Goal: Check status: Check status

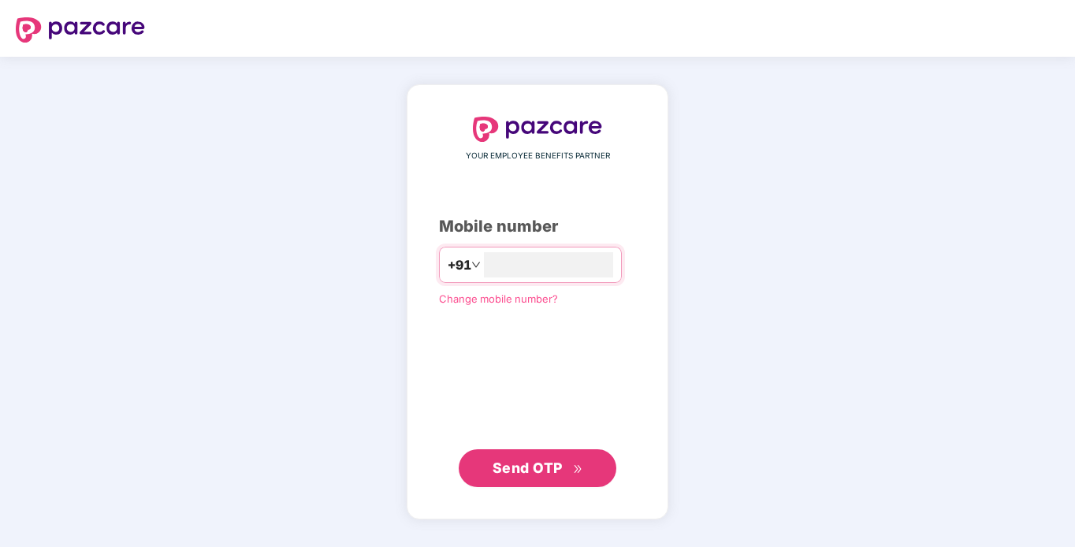
type input "**********"
click at [593, 462] on button "Send OTP" at bounding box center [538, 468] width 158 height 38
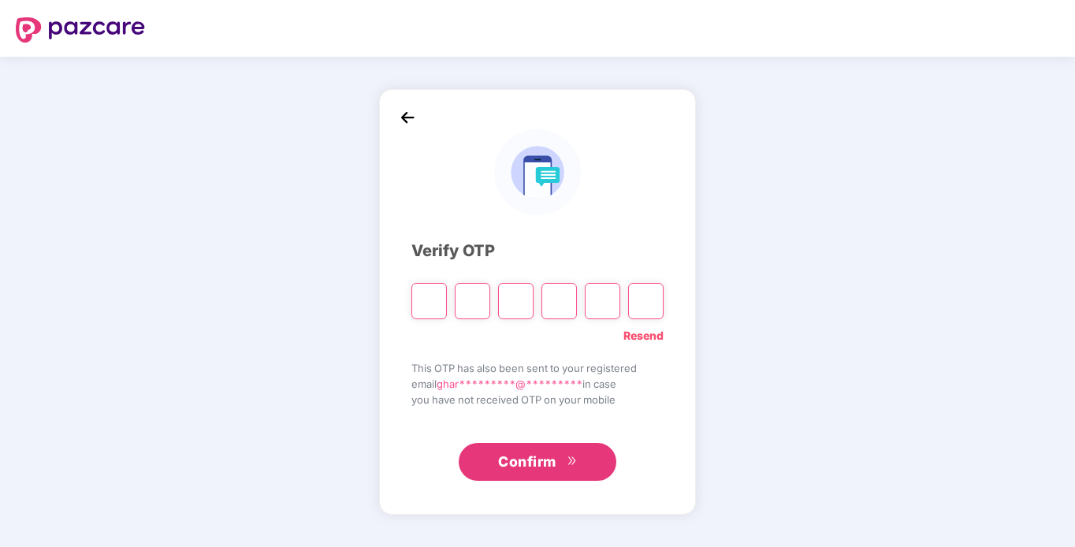
type input "*"
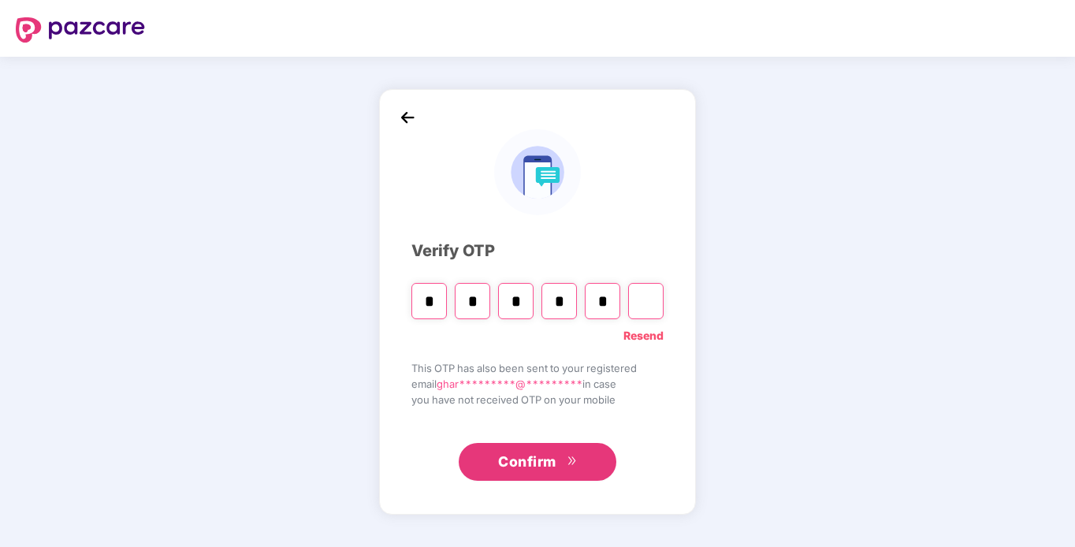
type input "*"
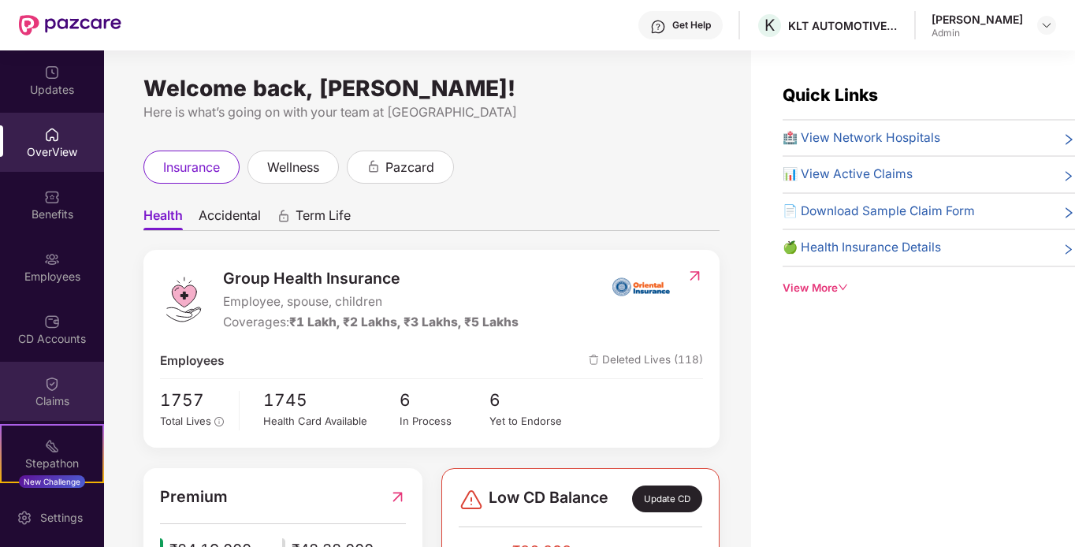
click at [58, 388] on div "Claims" at bounding box center [52, 391] width 104 height 59
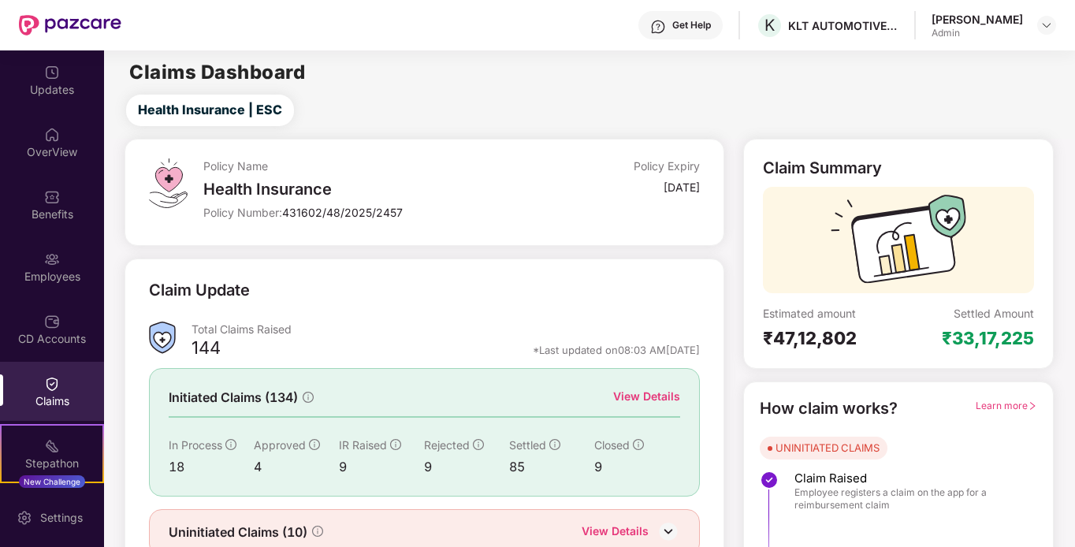
scroll to position [70, 0]
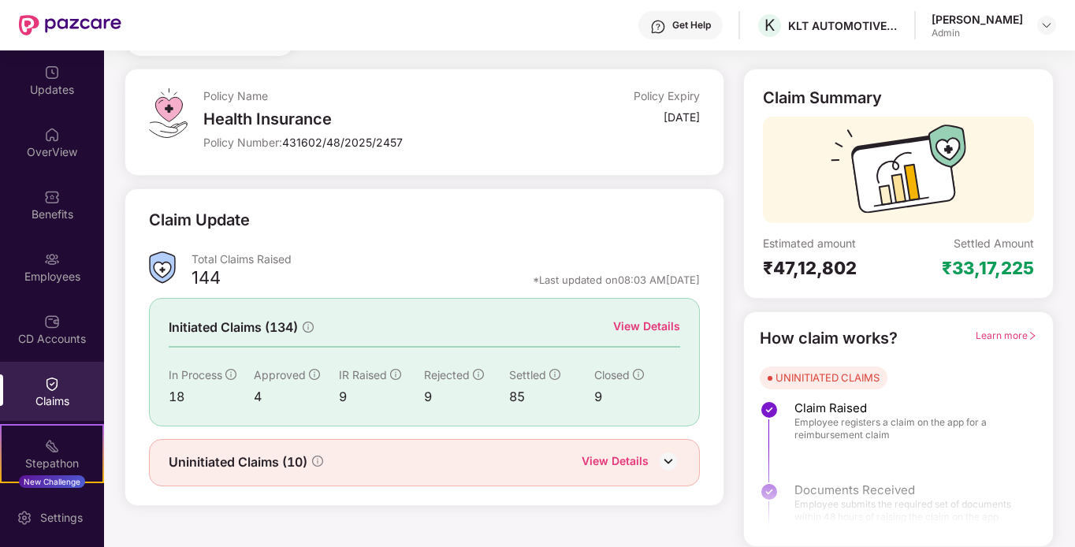
click at [653, 329] on div "View Details" at bounding box center [646, 326] width 67 height 17
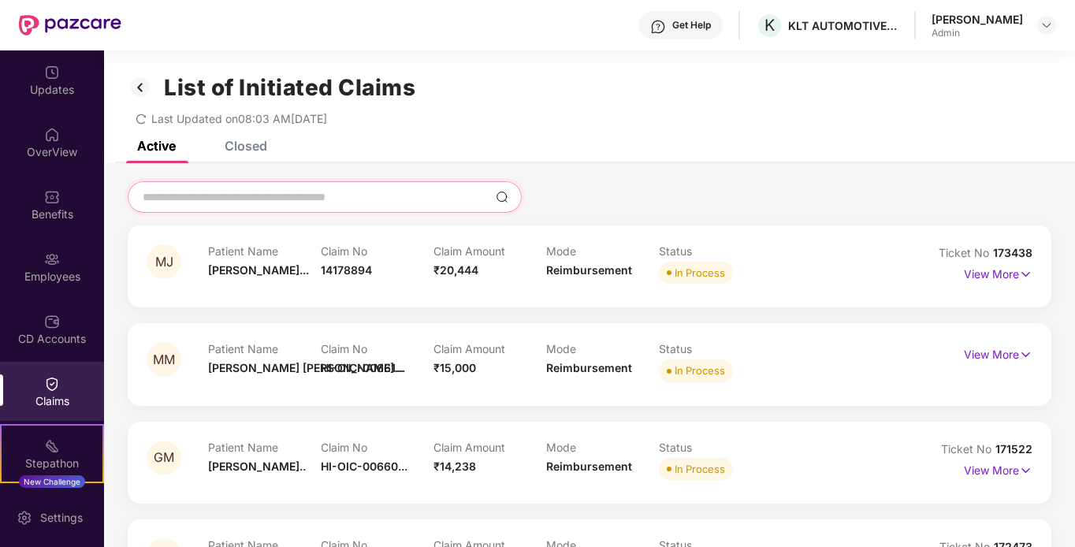
click at [229, 198] on input at bounding box center [315, 197] width 348 height 17
click at [653, 199] on div at bounding box center [590, 197] width 924 height 32
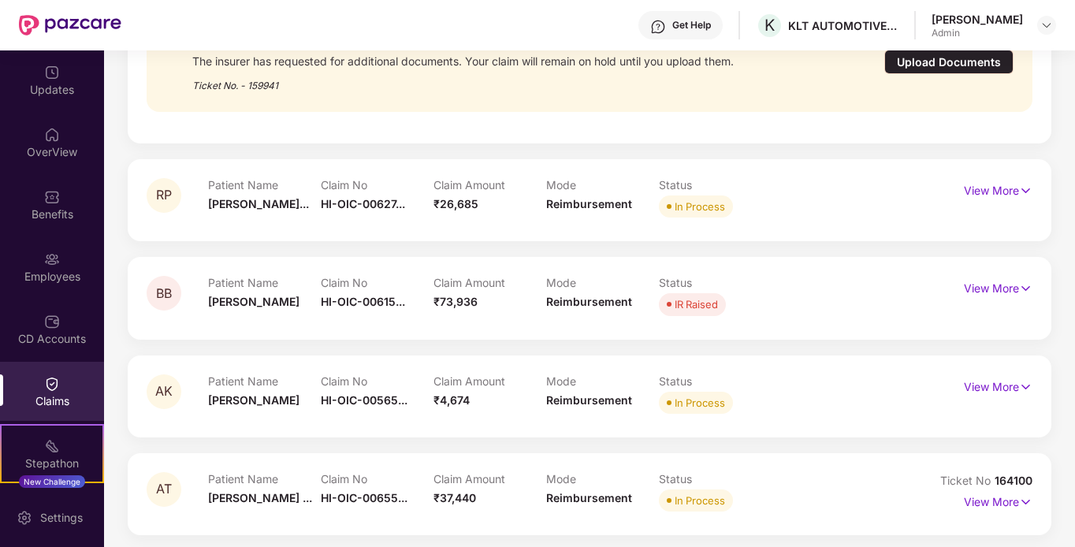
scroll to position [3068, 0]
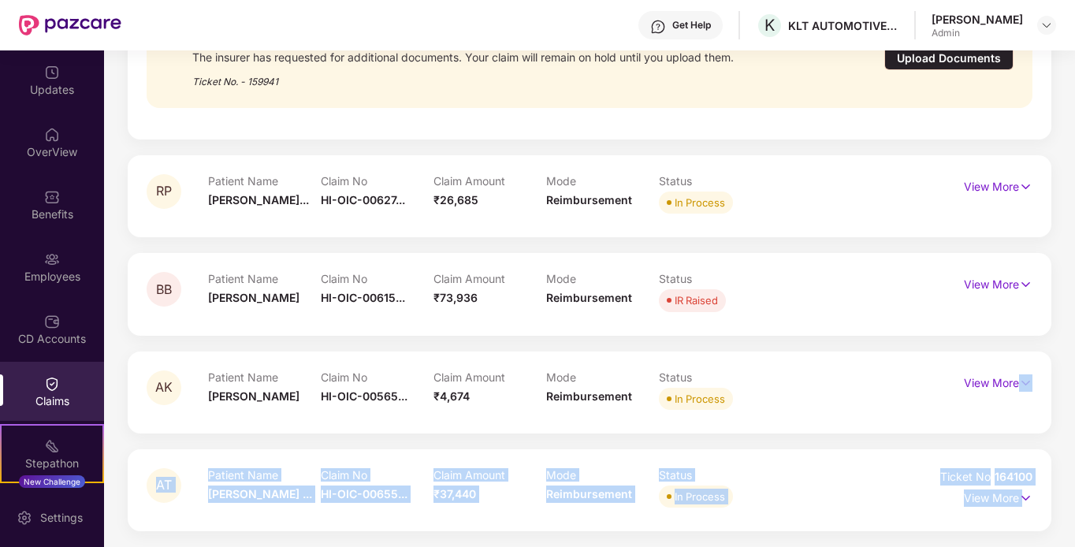
drag, startPoint x: 1072, startPoint y: 508, endPoint x: 1074, endPoint y: 344, distance: 163.9
click at [1074, 344] on div "Updates OverView Benefits Employees CD Accounts Claims Stepathon New Challenge …" at bounding box center [537, 298] width 1075 height 496
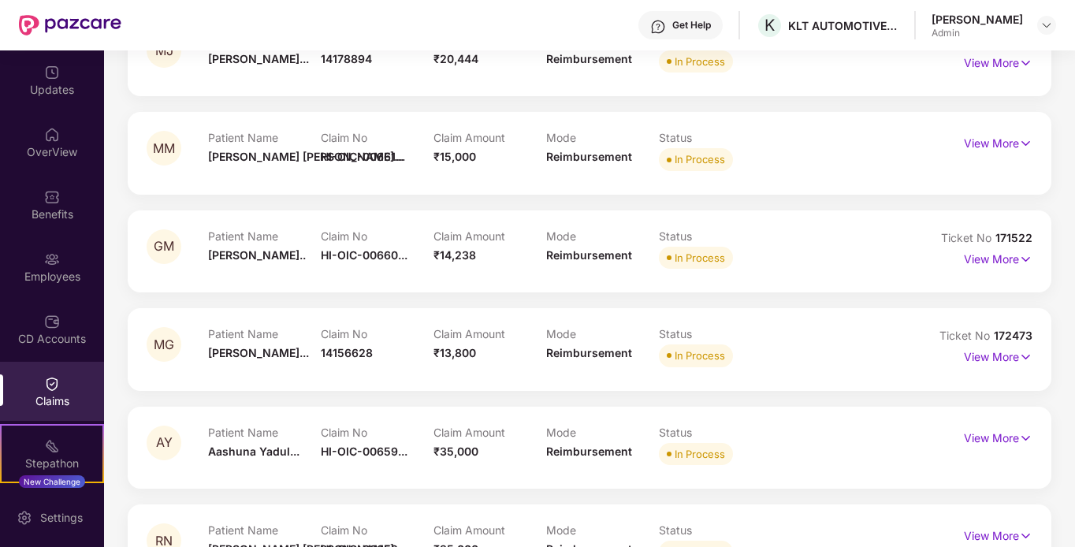
scroll to position [0, 0]
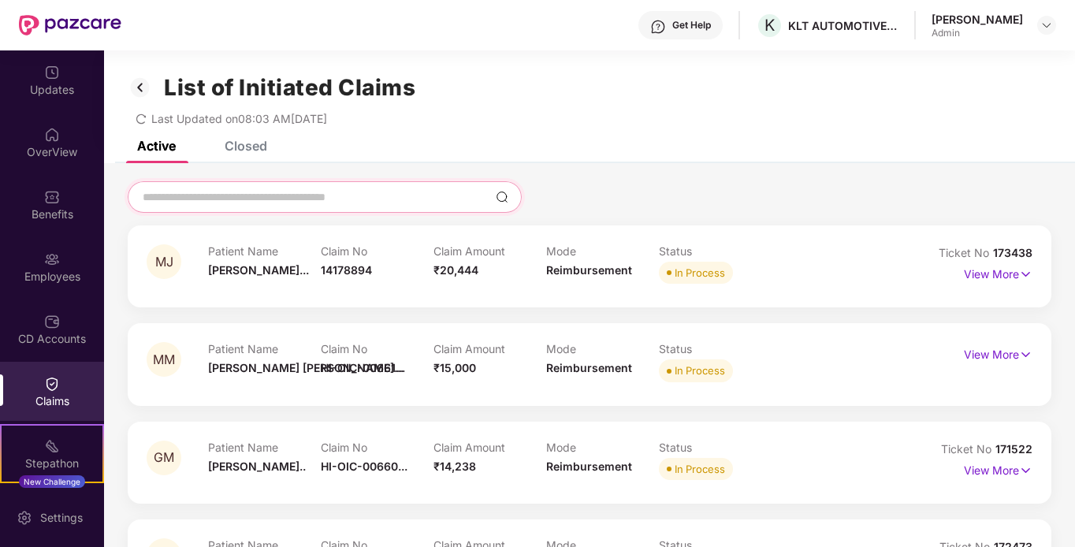
click at [325, 198] on input at bounding box center [315, 197] width 348 height 17
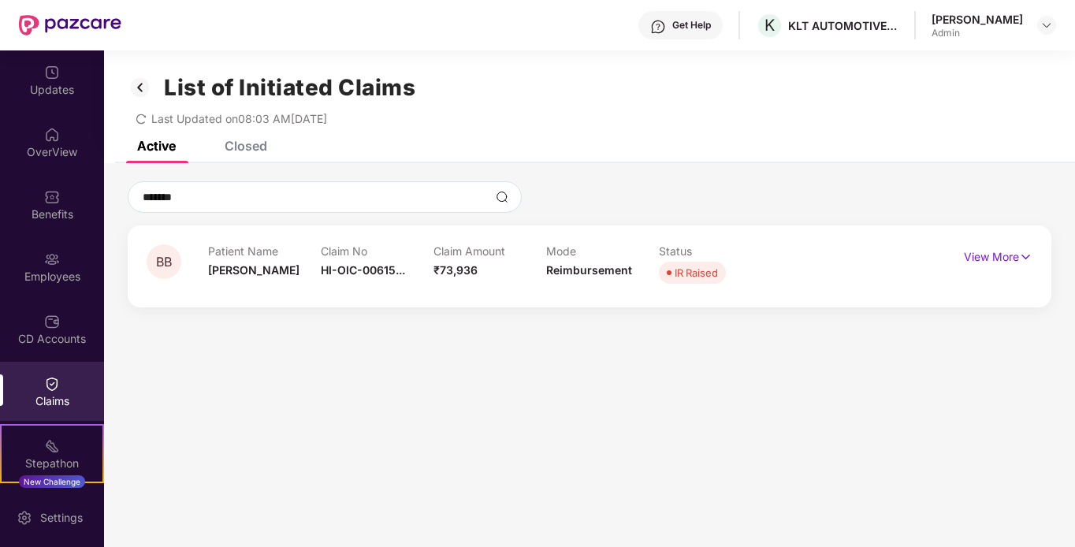
click at [696, 277] on div "IR Raised" at bounding box center [696, 273] width 43 height 16
click at [1016, 259] on p "View More" at bounding box center [998, 254] width 69 height 21
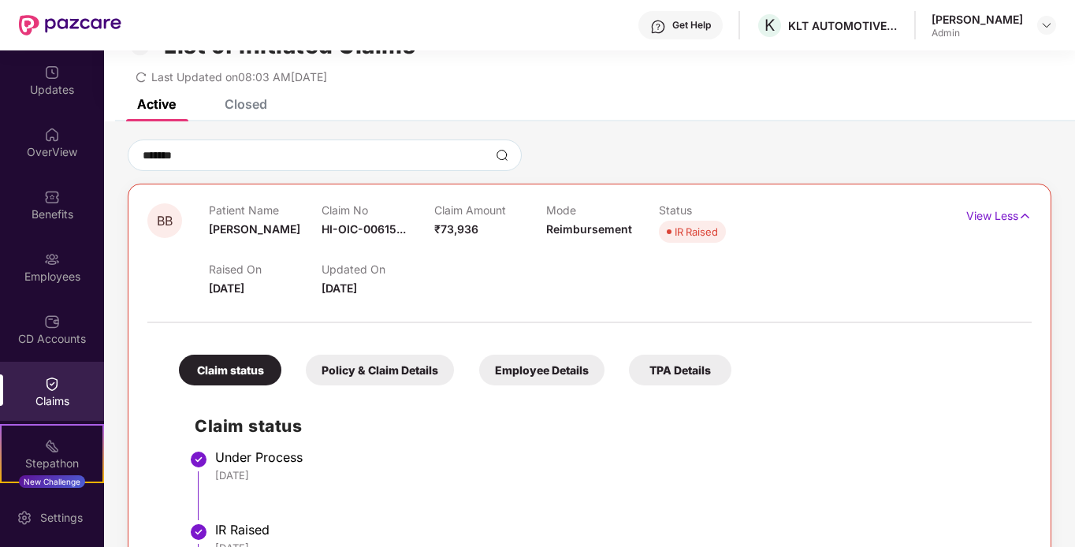
scroll to position [168, 0]
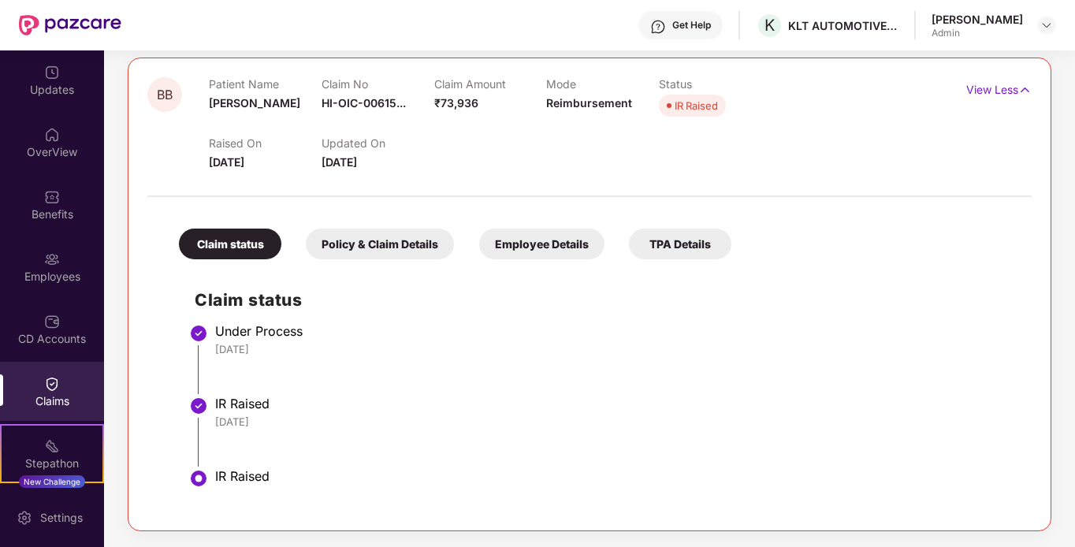
click at [193, 476] on img at bounding box center [198, 478] width 19 height 19
click at [322, 253] on div "Policy & Claim Details" at bounding box center [380, 244] width 148 height 31
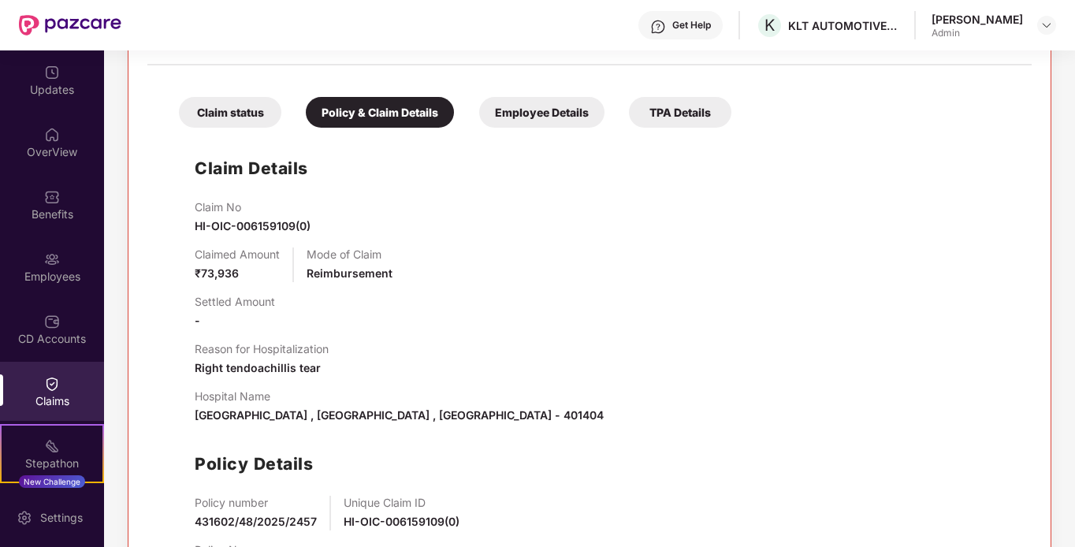
scroll to position [221, 0]
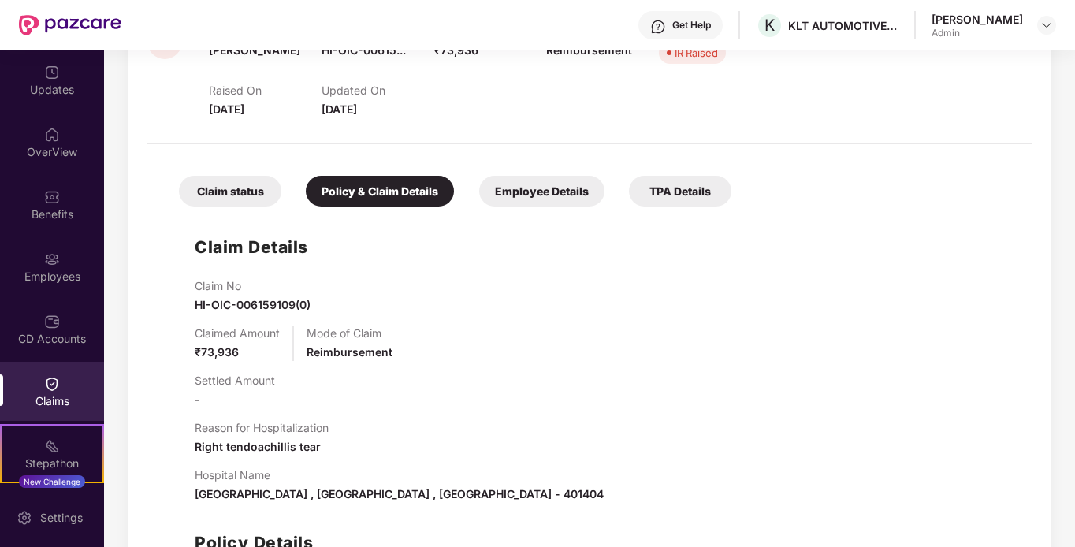
click at [528, 185] on div "Employee Details" at bounding box center [541, 191] width 125 height 31
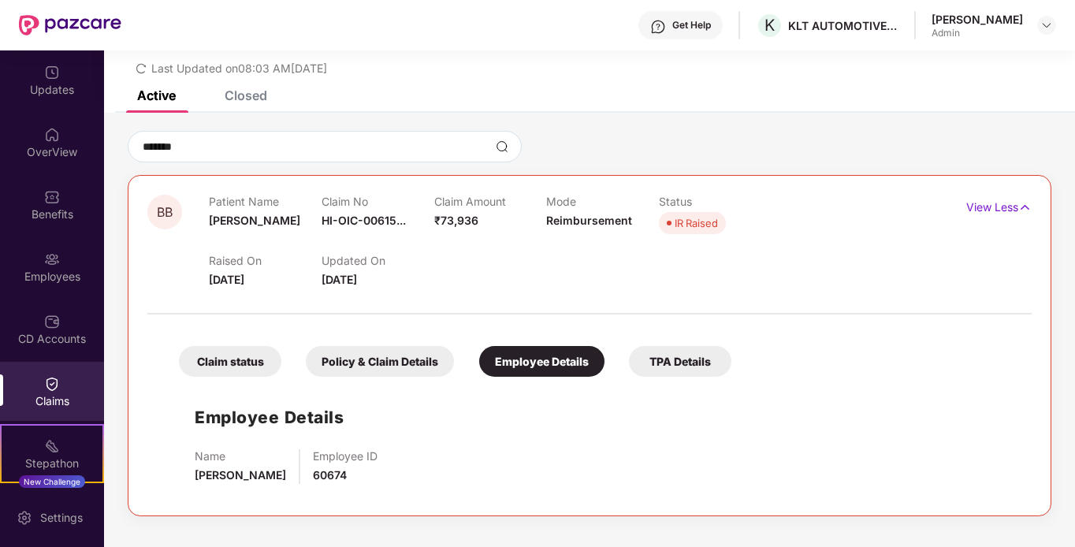
click at [230, 355] on div "Claim status" at bounding box center [230, 361] width 102 height 31
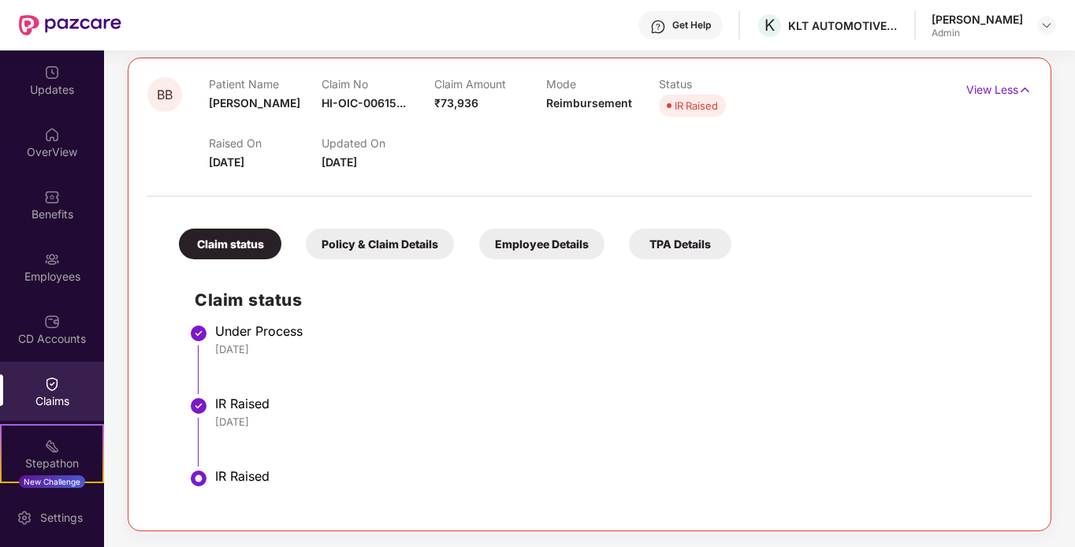
click at [676, 252] on div "TPA Details" at bounding box center [680, 244] width 102 height 31
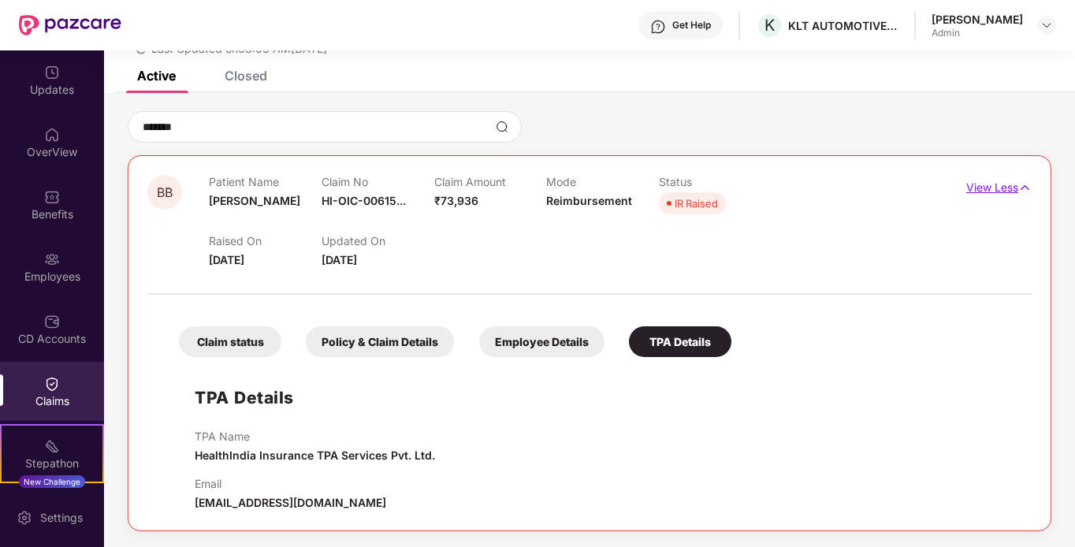
click at [979, 189] on p "View Less" at bounding box center [998, 185] width 65 height 21
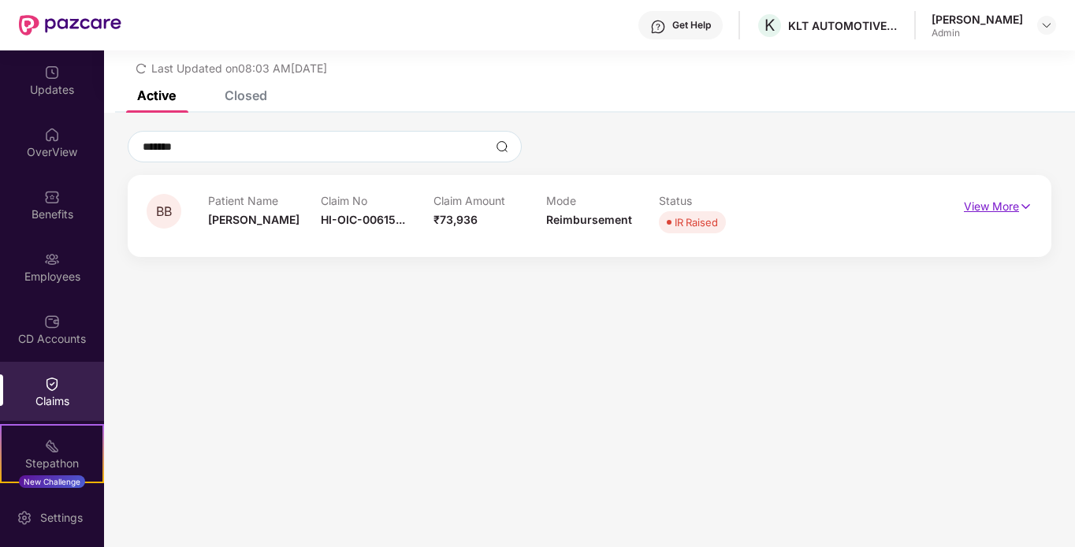
click at [998, 198] on p "View More" at bounding box center [998, 204] width 69 height 21
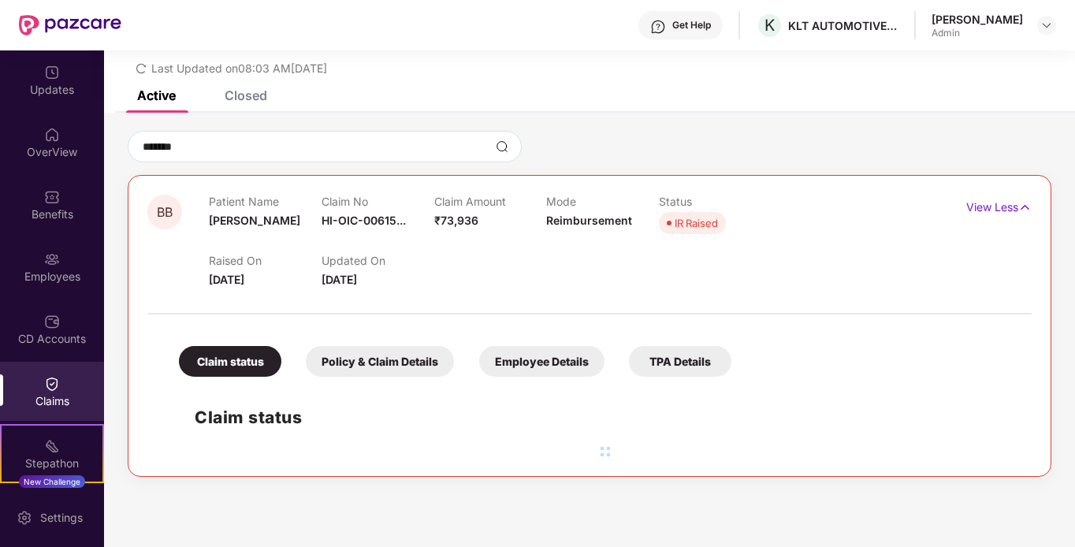
scroll to position [168, 0]
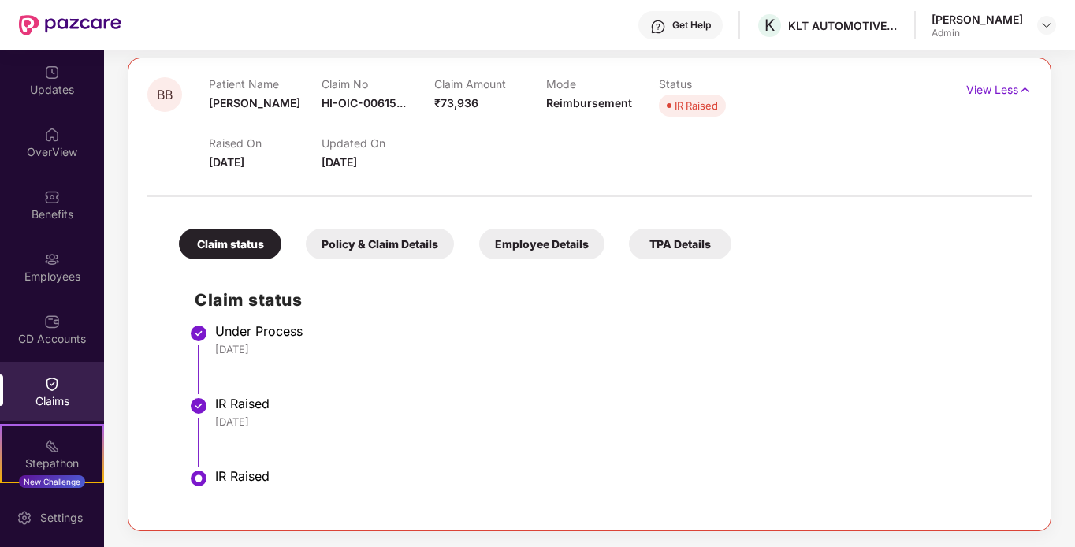
click at [229, 238] on div "Claim status" at bounding box center [230, 244] width 102 height 31
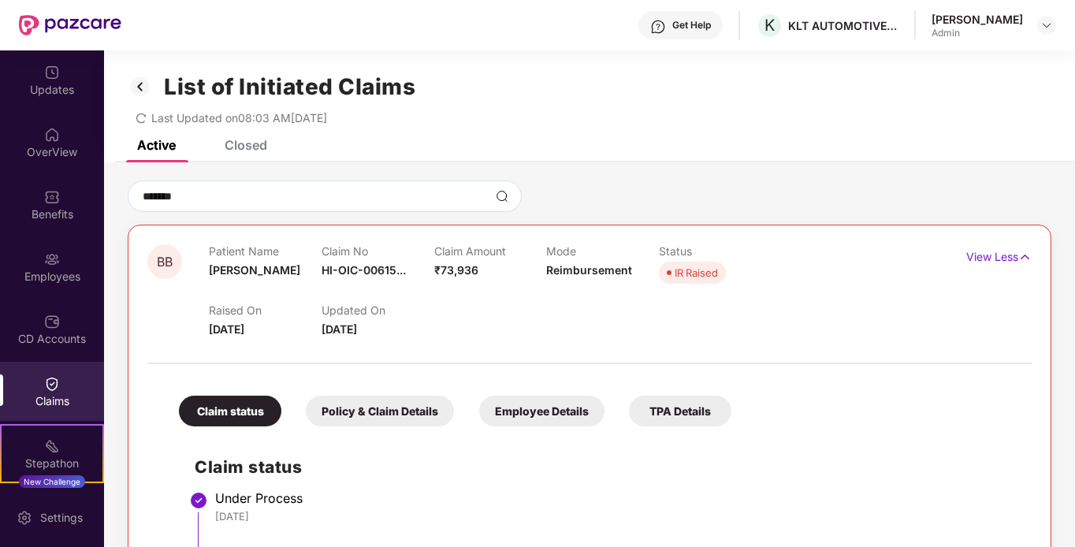
scroll to position [0, 0]
click at [687, 272] on div "IR Raised" at bounding box center [696, 274] width 43 height 16
click at [709, 273] on div "IR Raised" at bounding box center [696, 274] width 43 height 16
click at [676, 271] on div "IR Raised" at bounding box center [696, 274] width 43 height 16
click at [667, 272] on span at bounding box center [669, 273] width 5 height 5
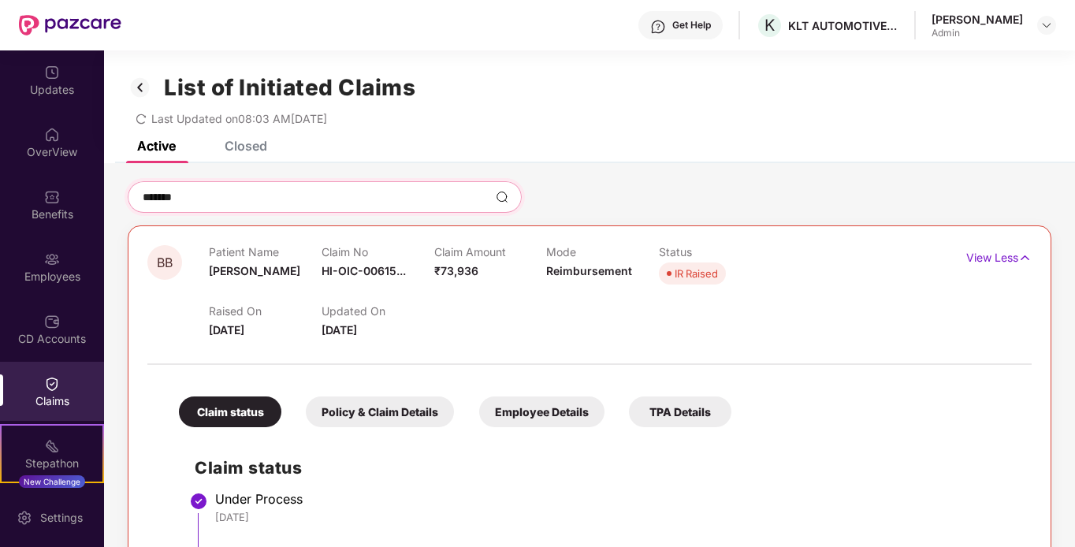
click at [425, 200] on input "*******" at bounding box center [315, 197] width 348 height 17
click at [611, 199] on div "*******" at bounding box center [590, 197] width 924 height 32
click at [410, 191] on input "*******" at bounding box center [315, 197] width 348 height 17
type input "*"
click at [808, 195] on div at bounding box center [590, 197] width 924 height 32
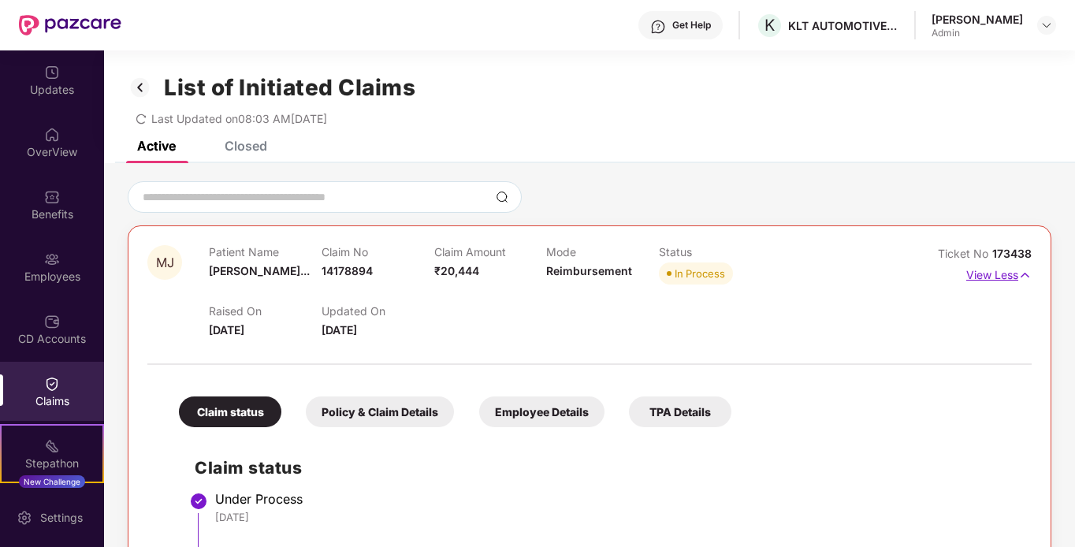
click at [994, 265] on p "View Less" at bounding box center [998, 272] width 65 height 21
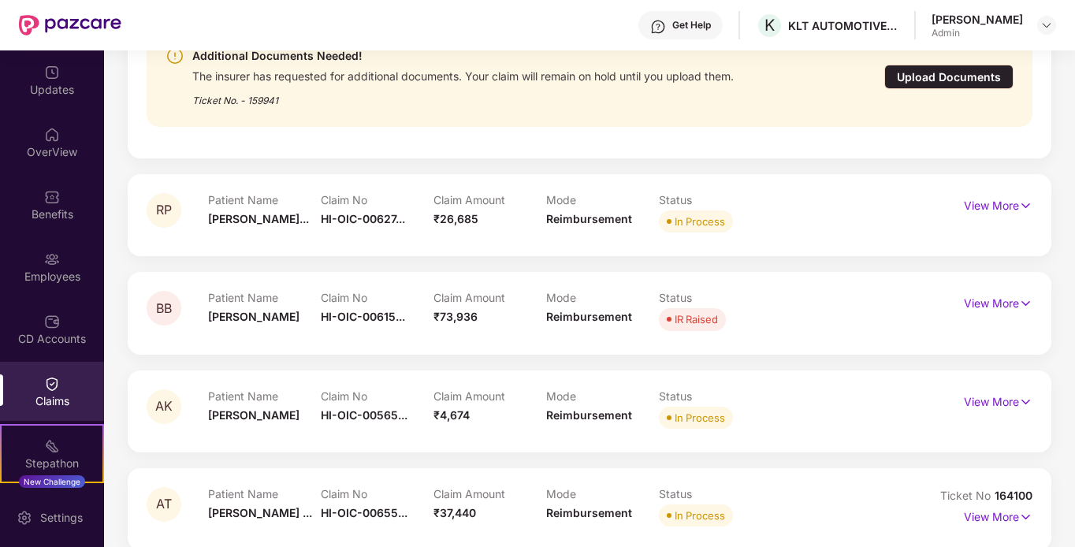
scroll to position [3068, 0]
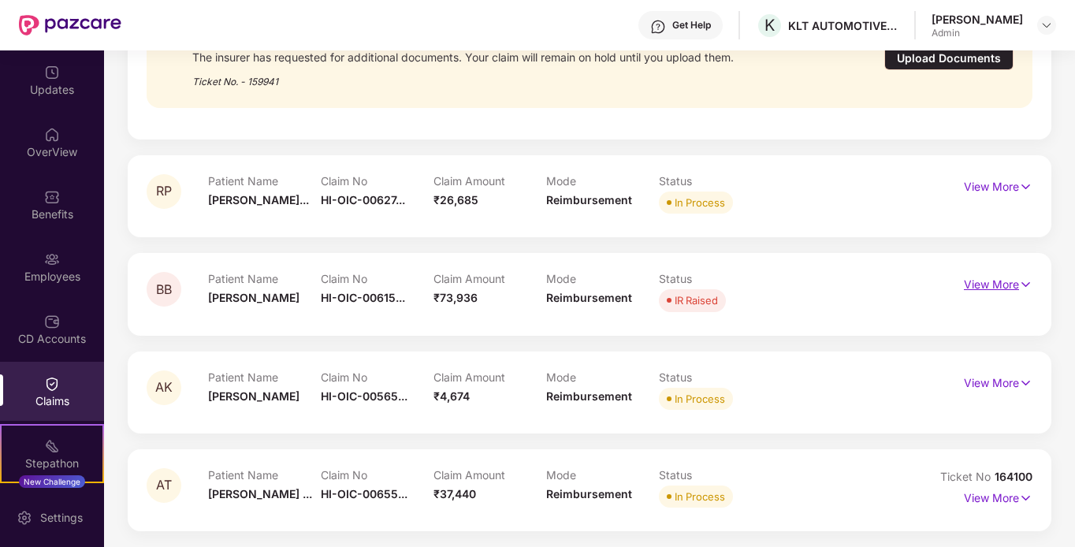
click at [979, 283] on p "View More" at bounding box center [998, 282] width 69 height 21
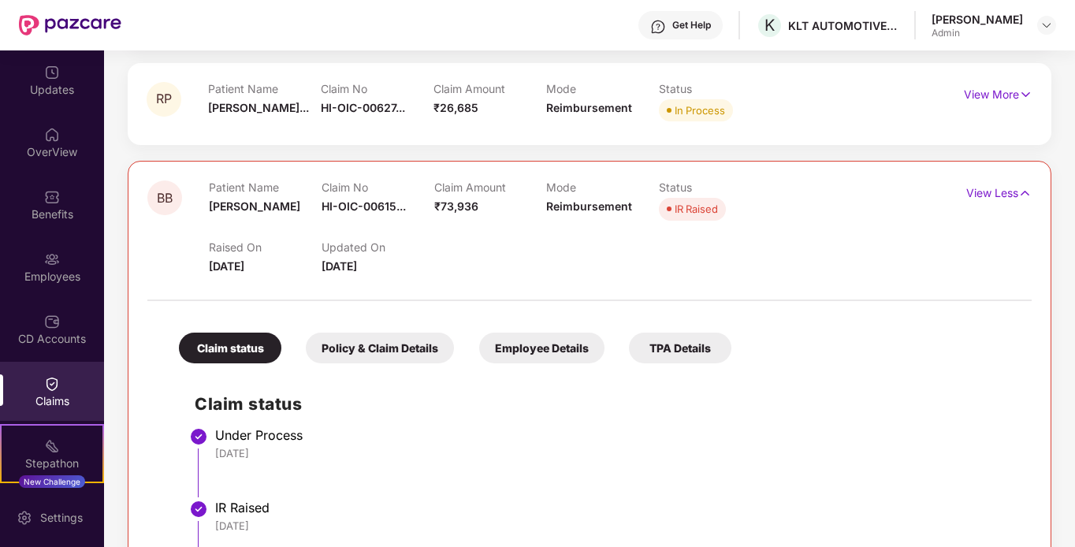
scroll to position [3146, 0]
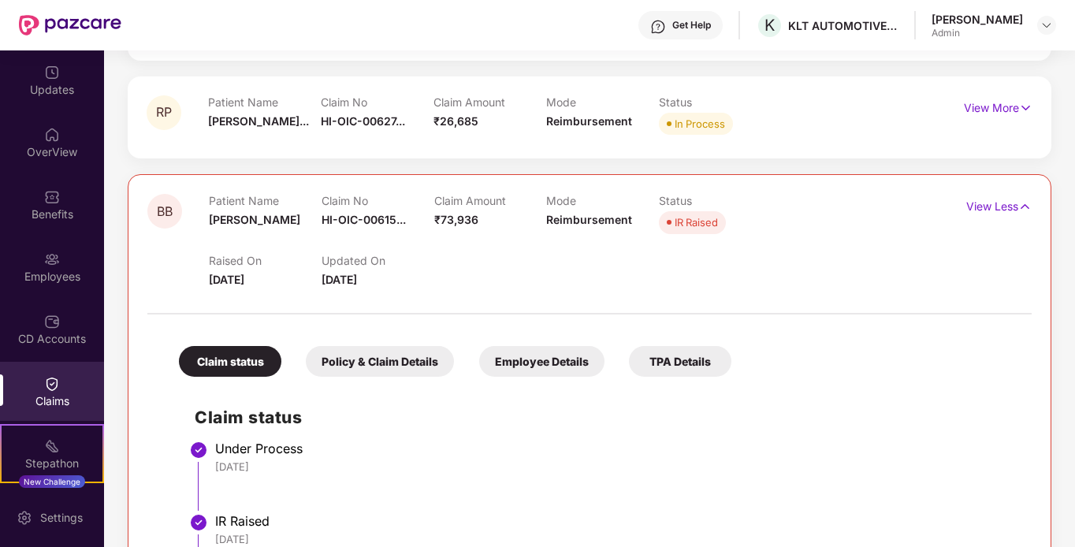
click at [689, 218] on div "IR Raised" at bounding box center [696, 222] width 43 height 16
click at [781, 270] on div "Raised On [DATE] Updated On [DATE]" at bounding box center [546, 263] width 675 height 50
click at [956, 417] on h2 "Claim status" at bounding box center [605, 417] width 821 height 26
click at [997, 206] on p "View Less" at bounding box center [998, 204] width 65 height 21
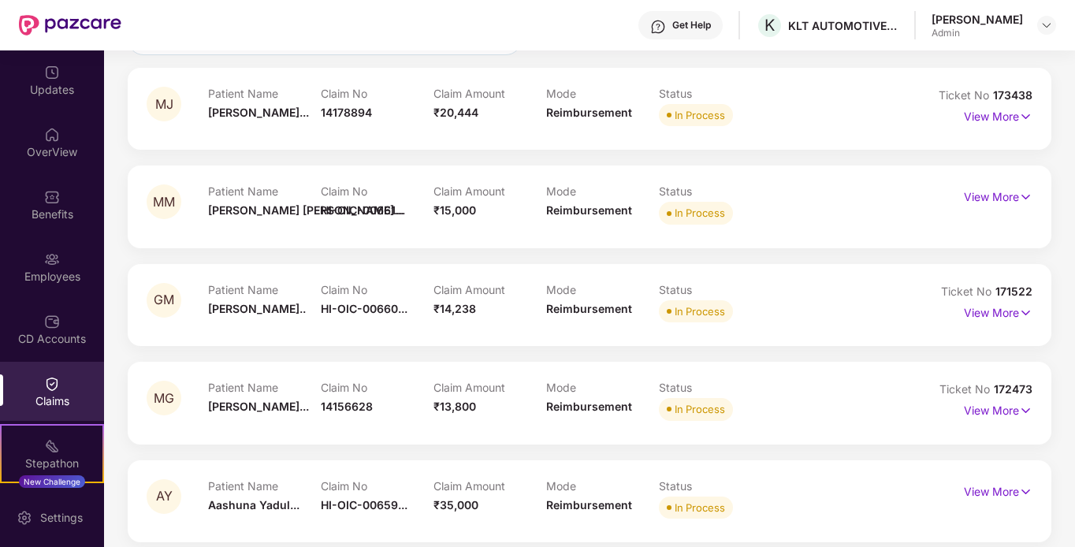
scroll to position [0, 0]
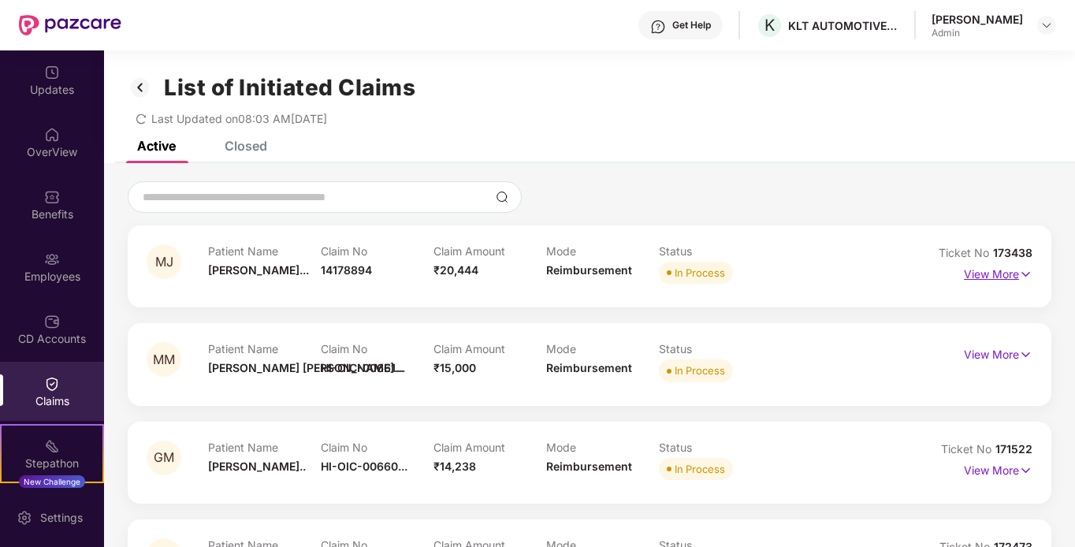
click at [1026, 270] on img at bounding box center [1025, 274] width 13 height 17
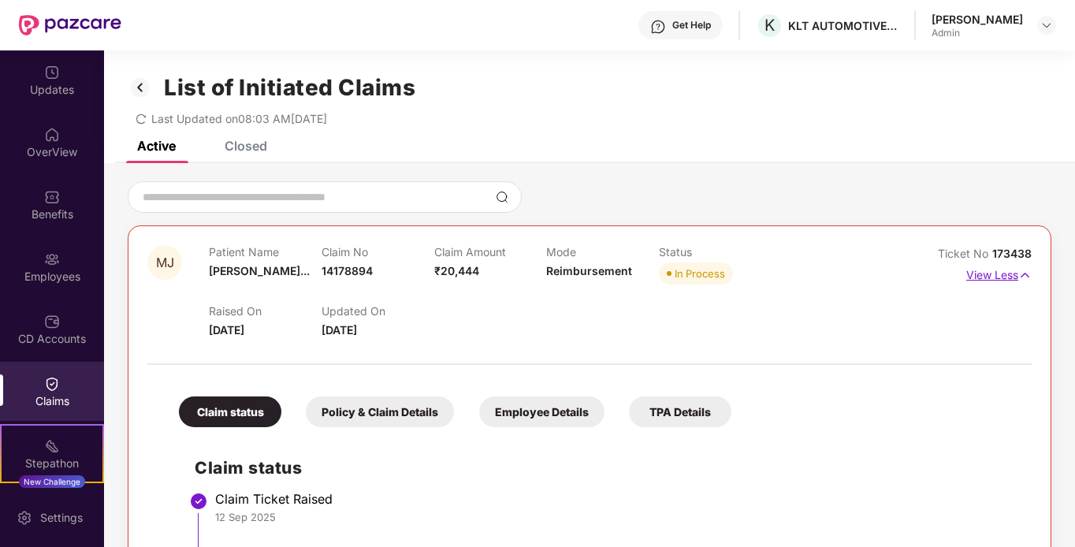
click at [1018, 273] on img at bounding box center [1024, 274] width 13 height 17
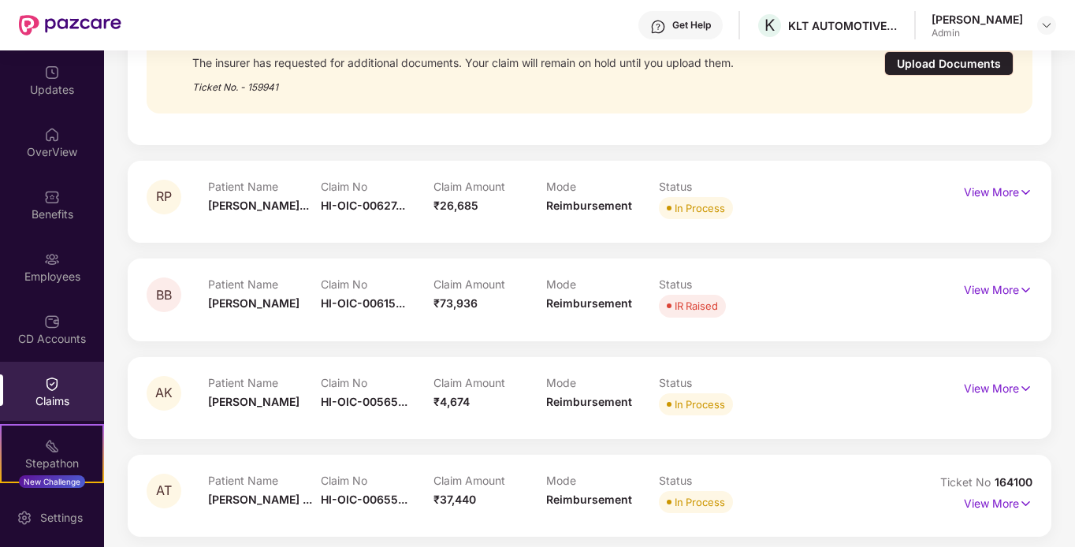
scroll to position [3068, 0]
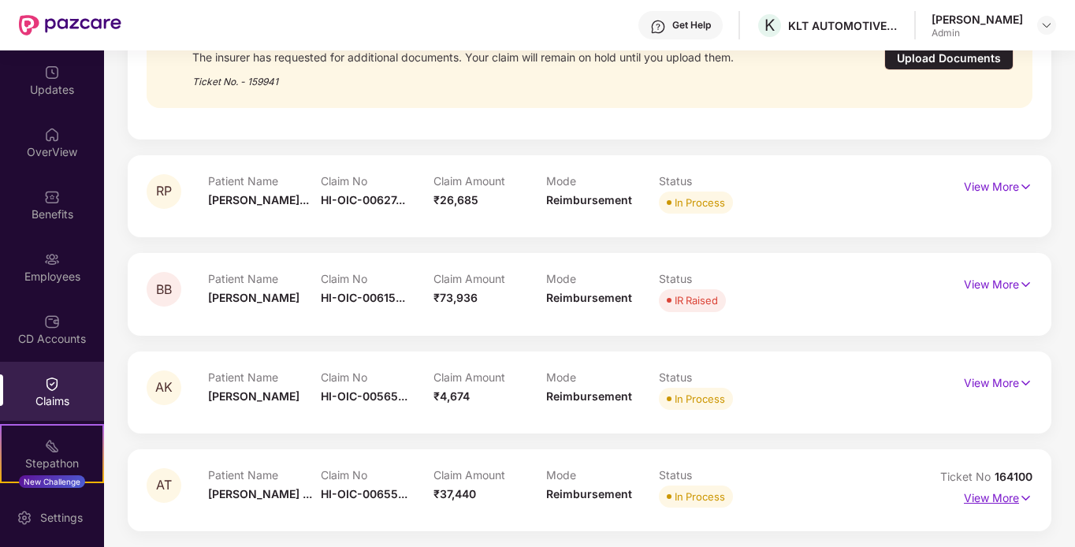
click at [1028, 494] on img at bounding box center [1025, 497] width 13 height 17
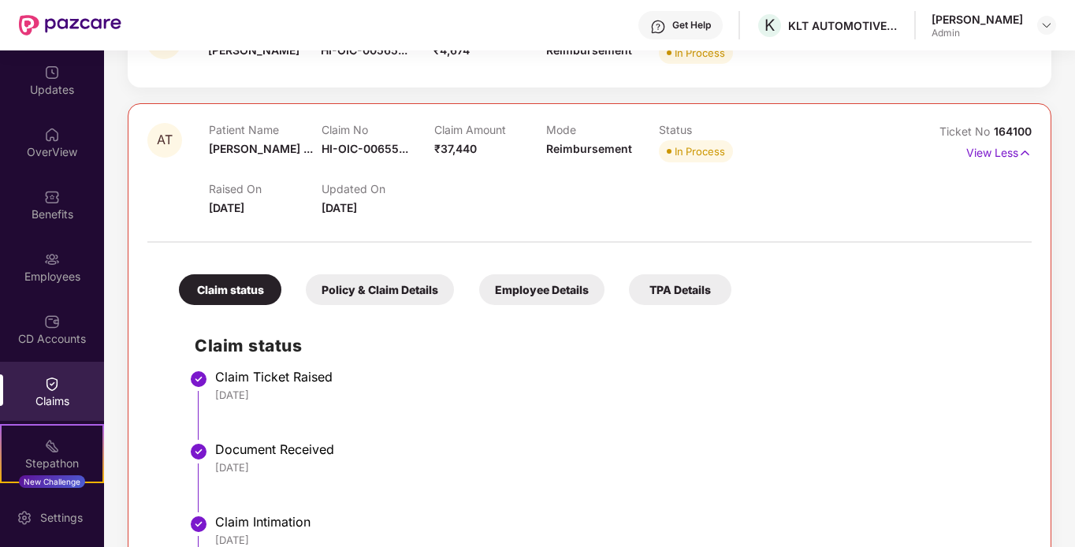
scroll to position [3335, 0]
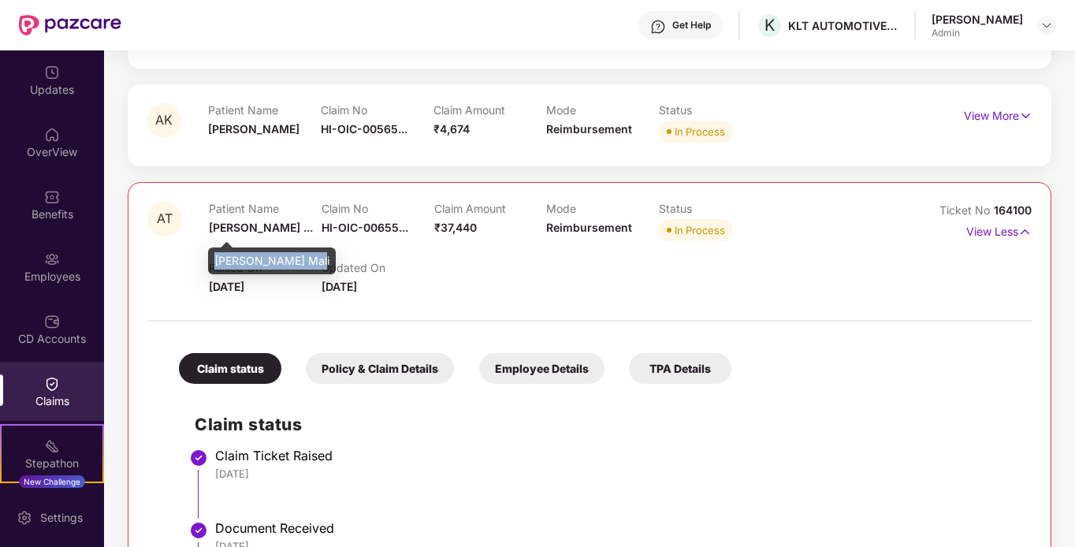
drag, startPoint x: 215, startPoint y: 261, endPoint x: 310, endPoint y: 257, distance: 95.4
click at [310, 257] on div "[PERSON_NAME] Mali" at bounding box center [272, 260] width 128 height 27
copy div "[PERSON_NAME] Mali"
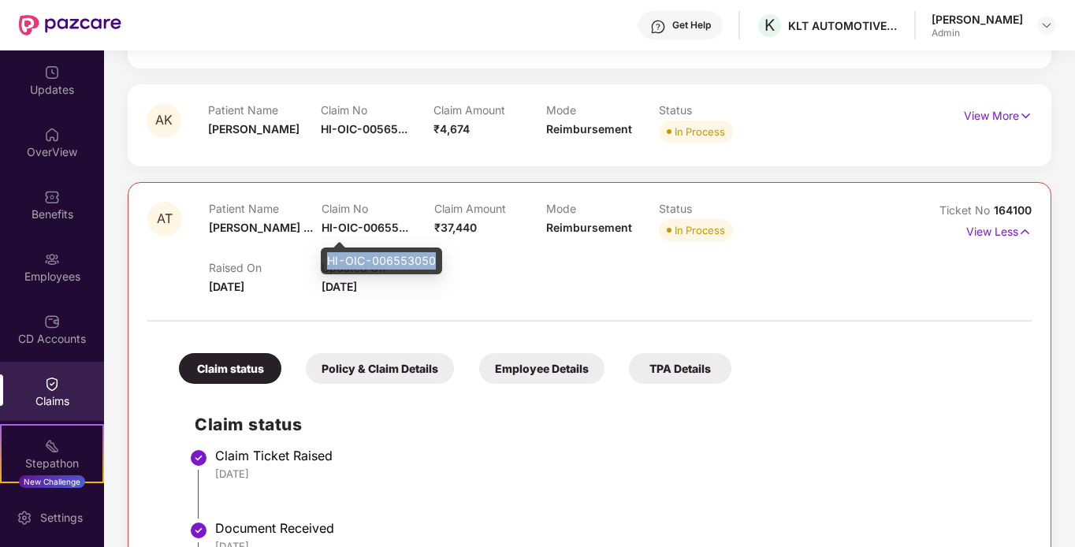
drag, startPoint x: 327, startPoint y: 258, endPoint x: 436, endPoint y: 257, distance: 108.8
click at [436, 257] on div "HI-OIC-006553050" at bounding box center [381, 260] width 121 height 27
copy div "HI-OIC-006553050"
drag, startPoint x: 210, startPoint y: 287, endPoint x: 275, endPoint y: 282, distance: 65.6
click at [244, 282] on span "[DATE]" at bounding box center [226, 286] width 35 height 13
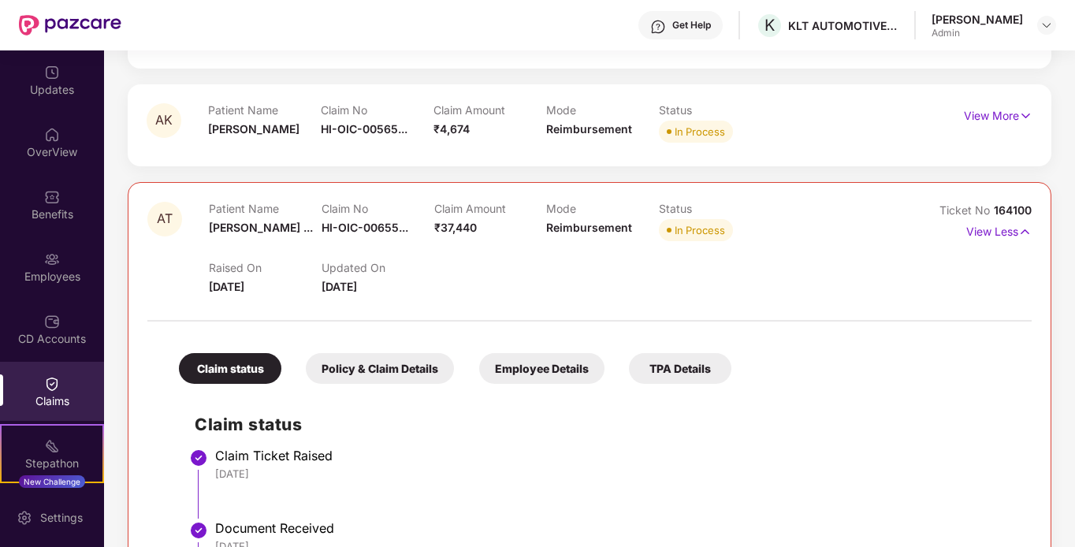
copy span "[DATE]"
click at [1024, 229] on img at bounding box center [1024, 231] width 13 height 17
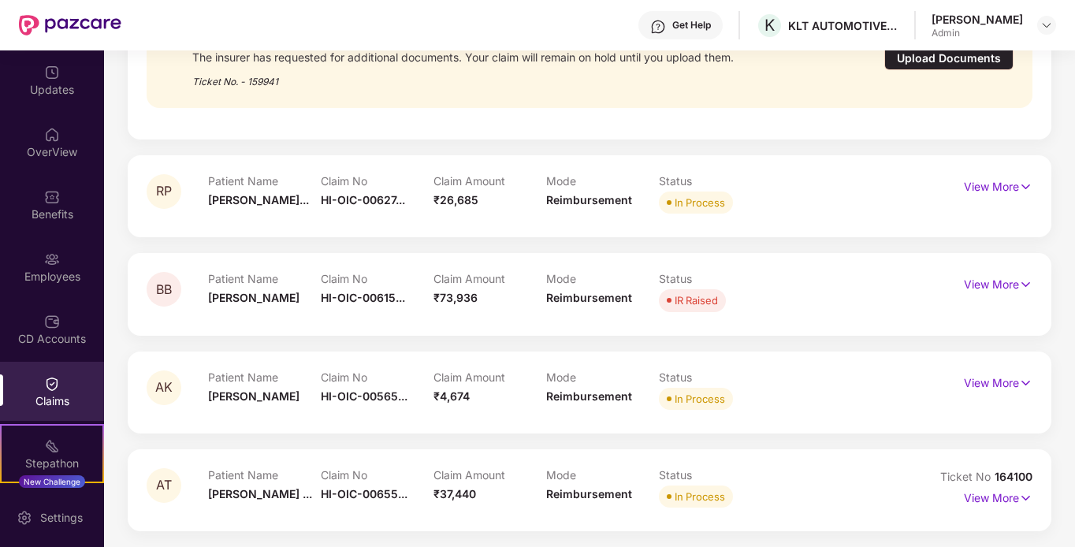
scroll to position [3068, 0]
click at [1024, 376] on img at bounding box center [1025, 382] width 13 height 17
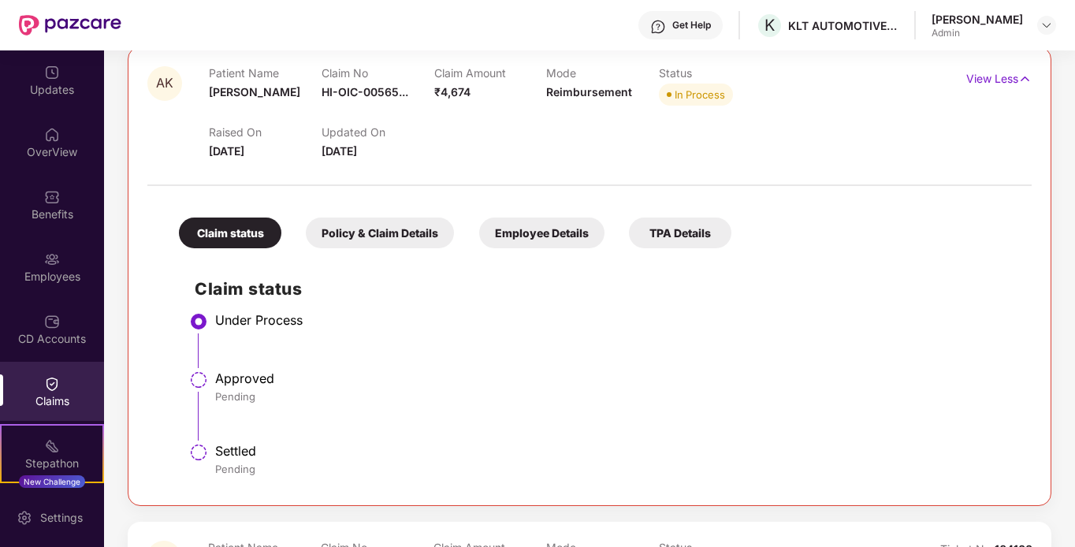
scroll to position [3335, 0]
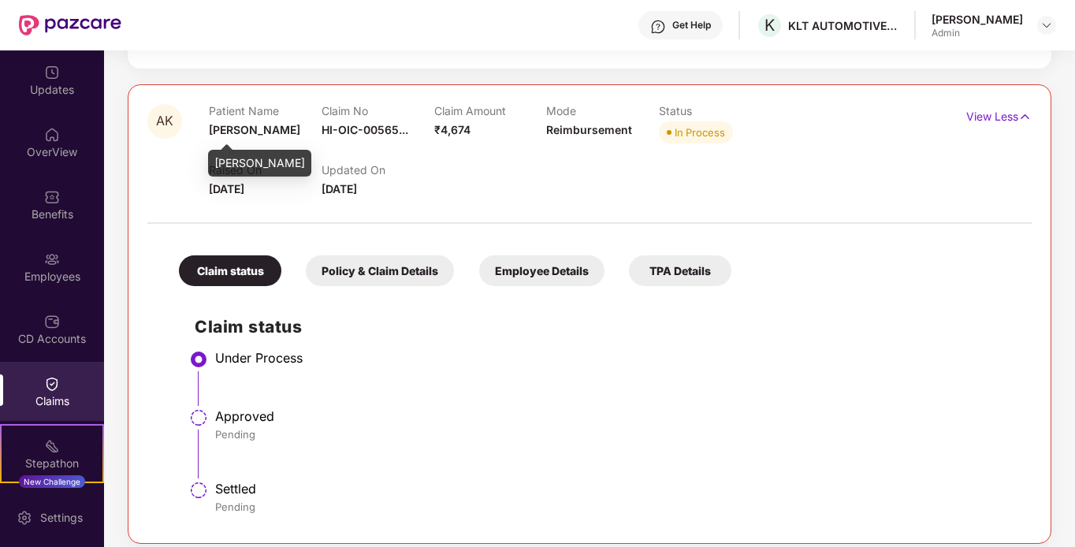
click at [210, 127] on span "[PERSON_NAME]" at bounding box center [254, 129] width 91 height 13
drag, startPoint x: 208, startPoint y: 128, endPoint x: 284, endPoint y: 129, distance: 75.7
click at [284, 129] on div "Patient Name [PERSON_NAME]" at bounding box center [265, 125] width 113 height 43
copy span "[PERSON_NAME]"
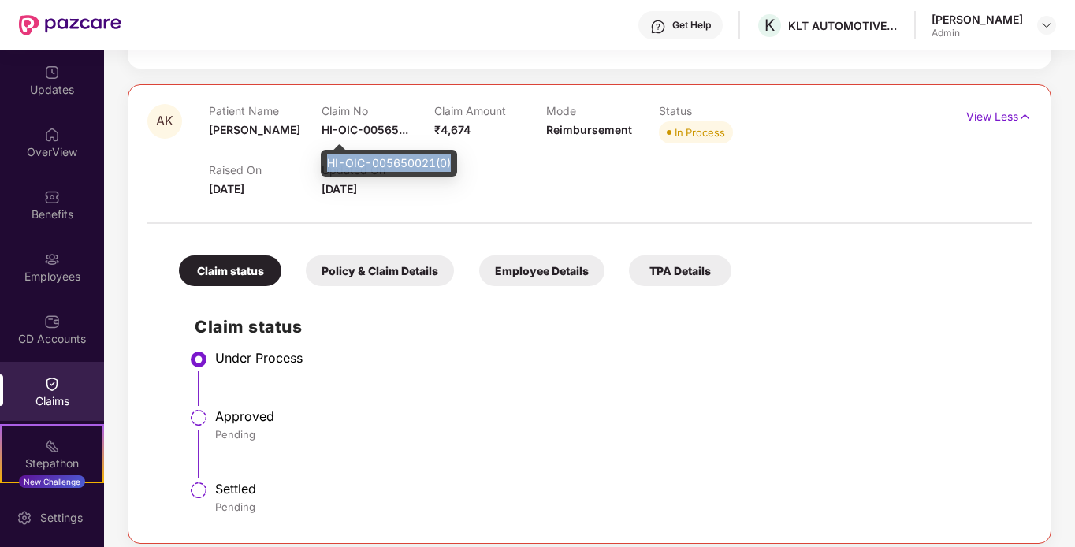
drag, startPoint x: 325, startPoint y: 159, endPoint x: 455, endPoint y: 161, distance: 130.8
click at [455, 161] on div "HI-OIC-005650021(0)" at bounding box center [389, 163] width 136 height 27
copy div "HI-OIC-005650021(0)"
drag, startPoint x: 209, startPoint y: 188, endPoint x: 279, endPoint y: 188, distance: 70.1
click at [279, 188] on div "Raised On [DATE]" at bounding box center [265, 180] width 113 height 35
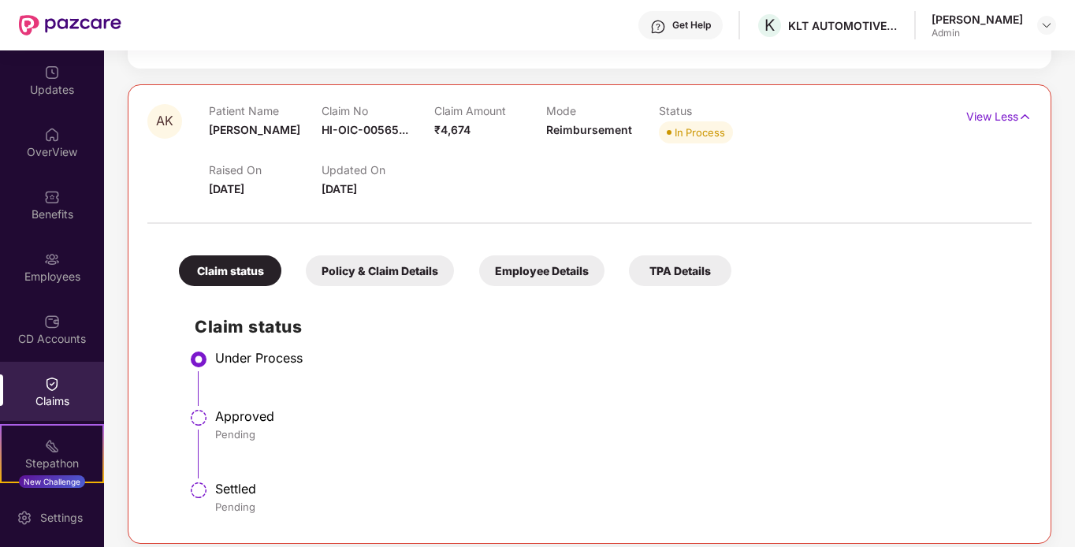
copy span "[DATE]"
click at [419, 340] on div "Claim status Under Process Approved Pending Settled Pending" at bounding box center [589, 409] width 853 height 230
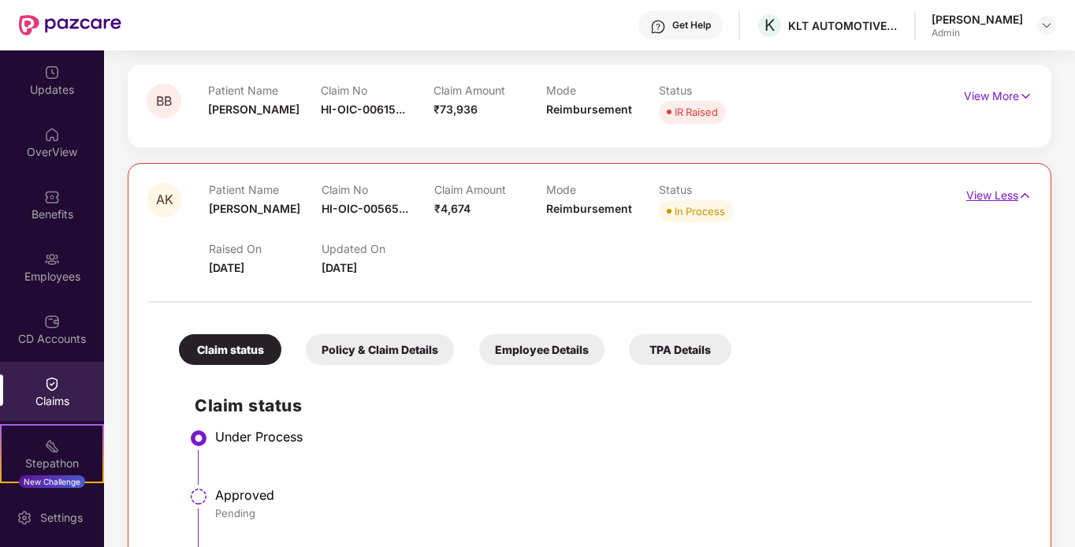
click at [1027, 192] on img at bounding box center [1024, 195] width 13 height 17
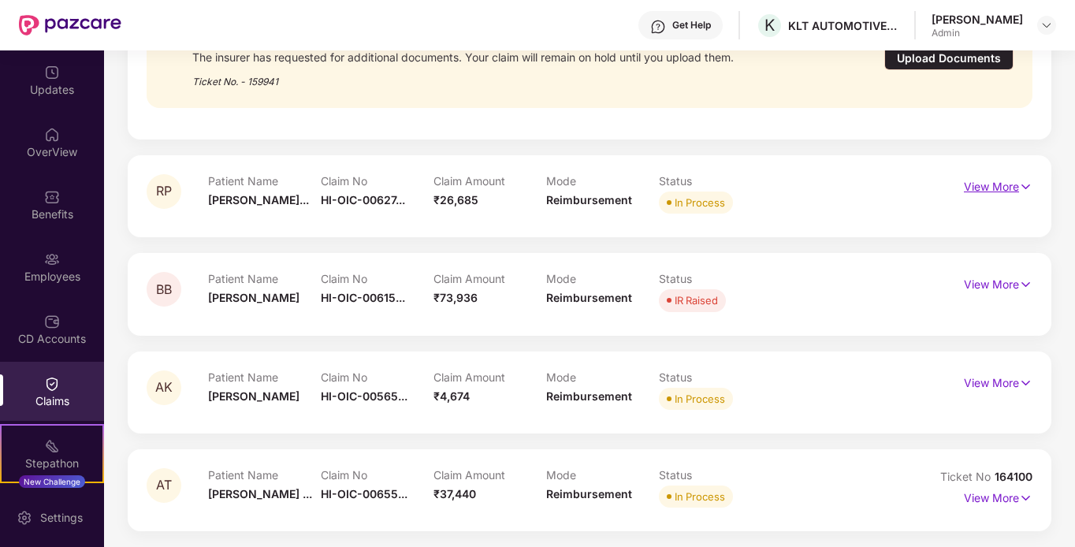
scroll to position [3068, 0]
click at [1024, 283] on img at bounding box center [1025, 284] width 13 height 17
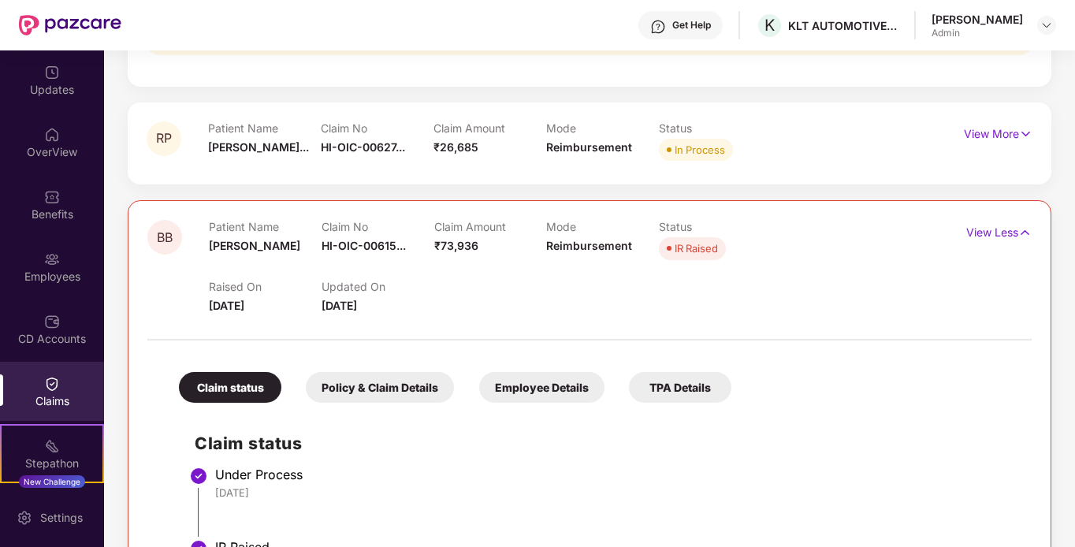
scroll to position [3098, 0]
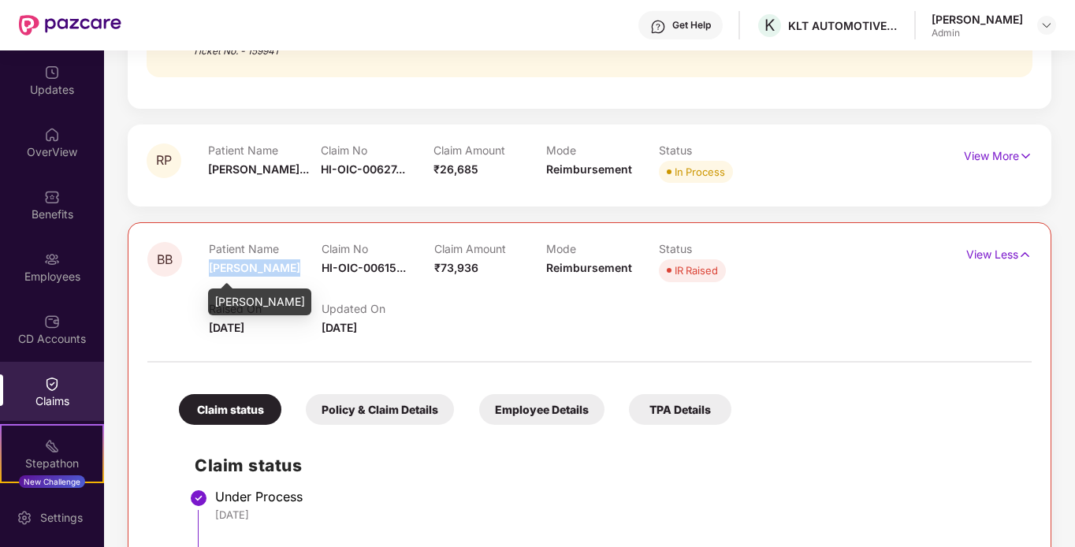
drag, startPoint x: 209, startPoint y: 267, endPoint x: 291, endPoint y: 267, distance: 82.0
click at [291, 267] on span "[PERSON_NAME]" at bounding box center [254, 267] width 91 height 13
copy span "[PERSON_NAME]"
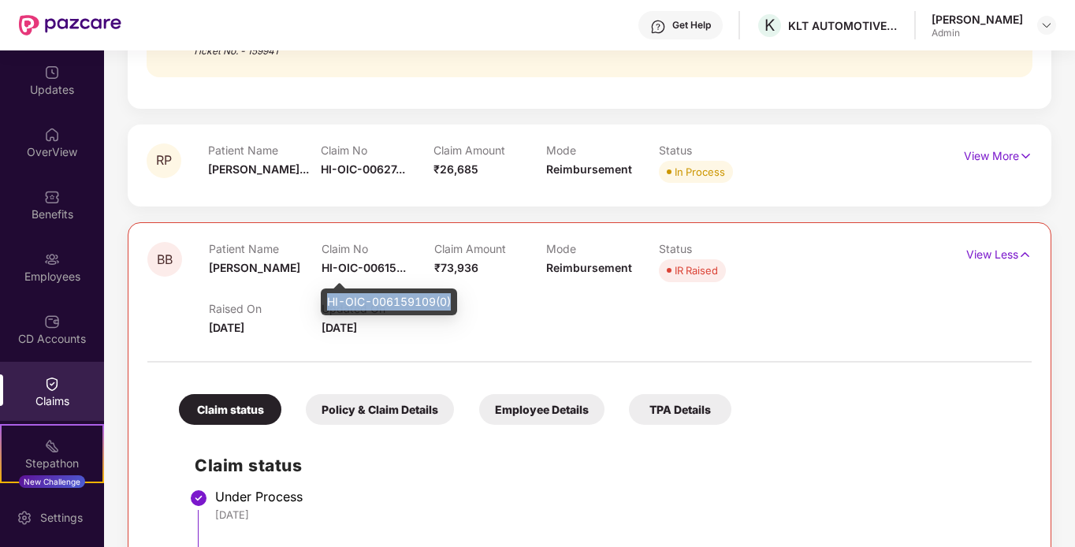
drag, startPoint x: 324, startPoint y: 298, endPoint x: 451, endPoint y: 297, distance: 126.9
click at [451, 297] on div "HI-OIC-006159109(0)" at bounding box center [389, 301] width 136 height 27
copy div "HI-OIC-006159109(0)"
drag, startPoint x: 205, startPoint y: 323, endPoint x: 274, endPoint y: 326, distance: 69.4
click at [274, 326] on div "BB Patient Name [PERSON_NAME] Claim No HI-OIC-00615... Claim Amount ₹73,936 Mod…" at bounding box center [515, 289] width 737 height 94
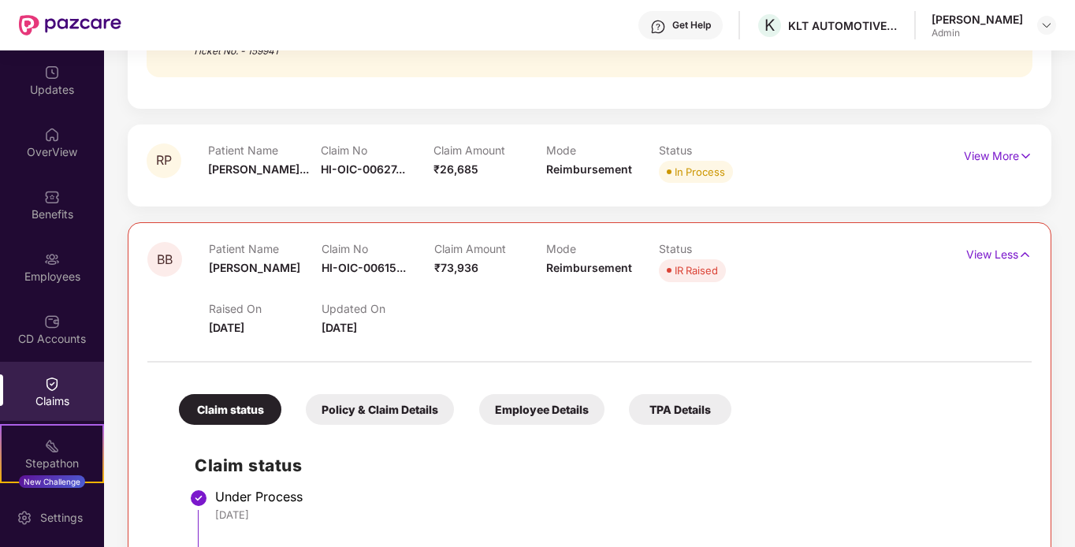
click at [244, 333] on span "[DATE]" at bounding box center [226, 327] width 35 height 13
drag, startPoint x: 255, startPoint y: 327, endPoint x: 212, endPoint y: 329, distance: 42.6
click at [212, 329] on span "[DATE]" at bounding box center [226, 327] width 35 height 13
copy span "[DATE]"
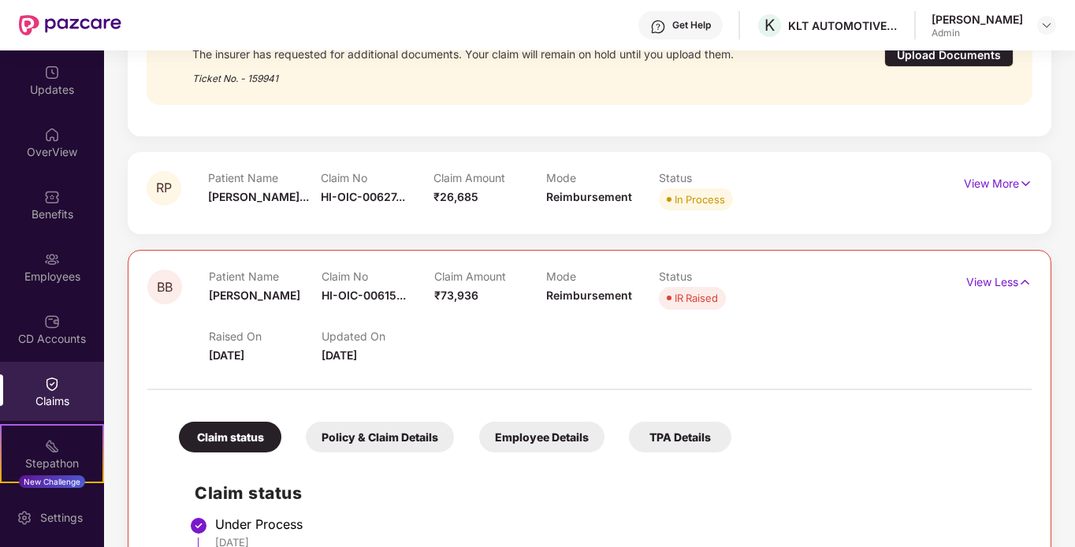
scroll to position [3065, 0]
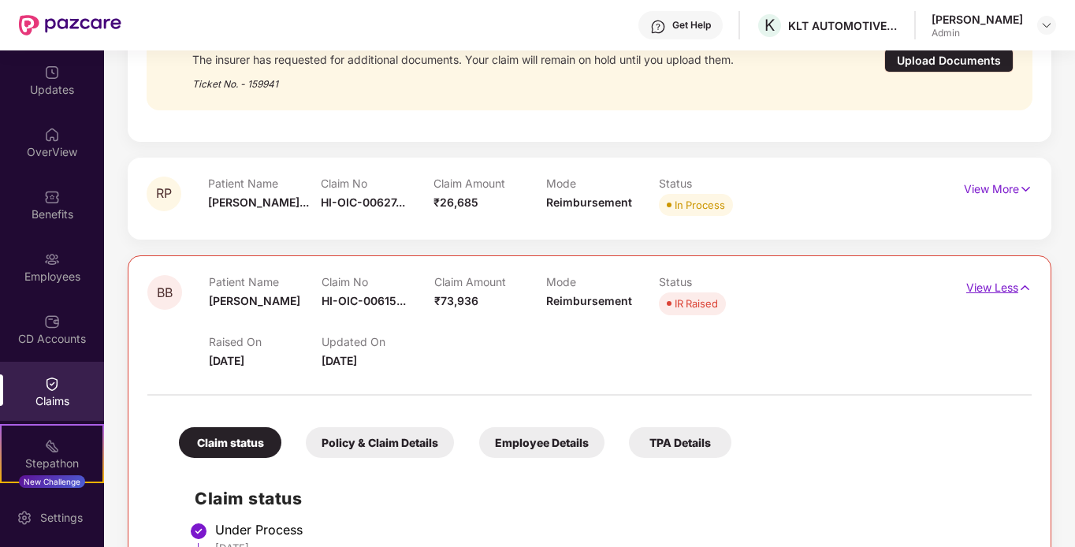
click at [1024, 280] on img at bounding box center [1024, 287] width 13 height 17
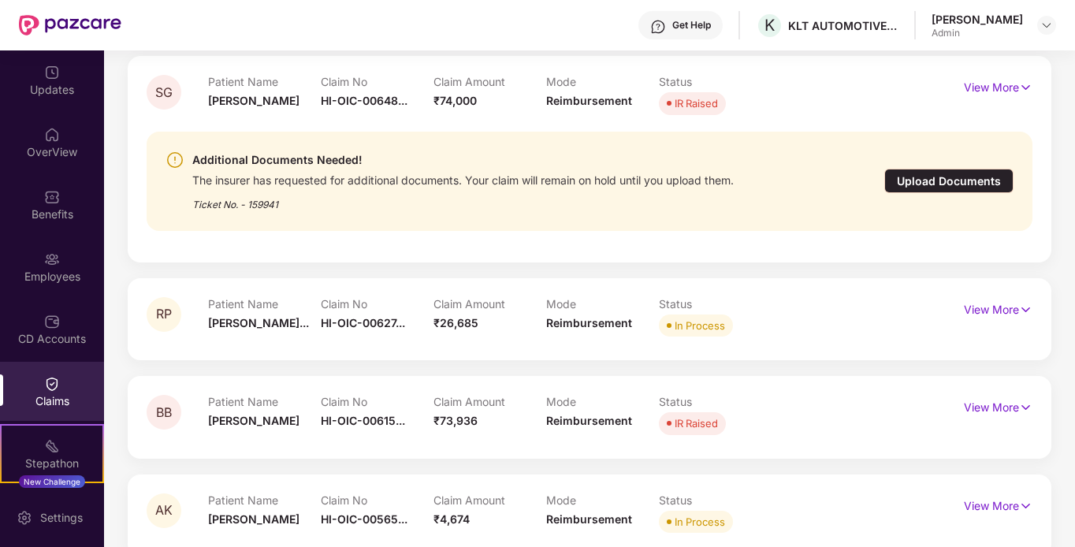
scroll to position [2908, 0]
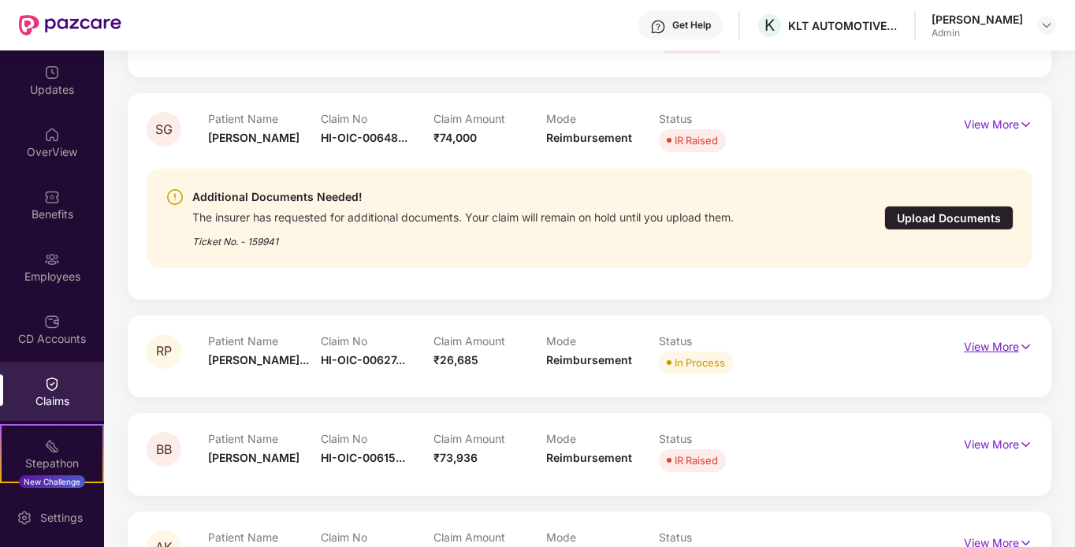
click at [1020, 344] on img at bounding box center [1025, 346] width 13 height 17
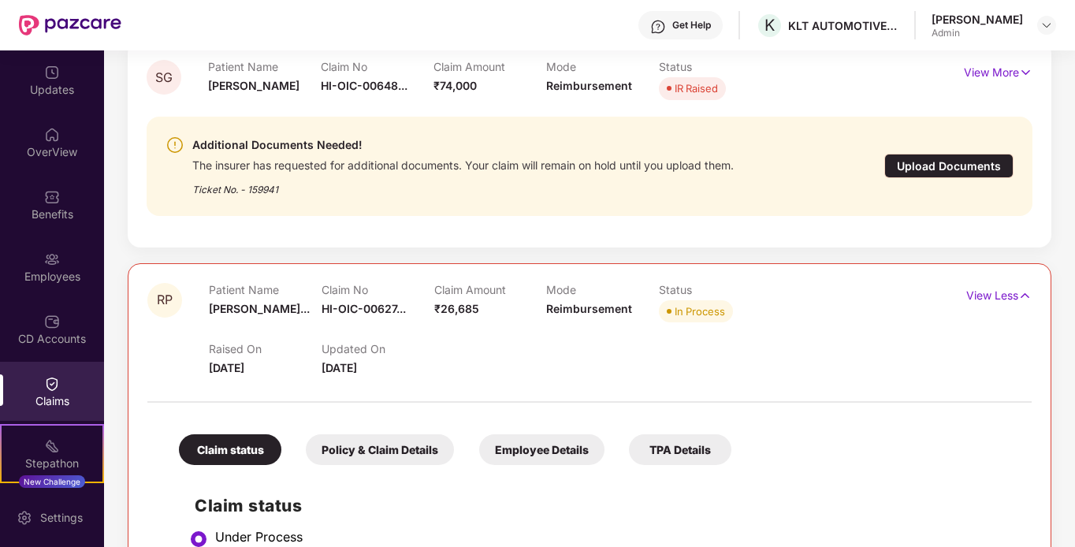
scroll to position [2986, 0]
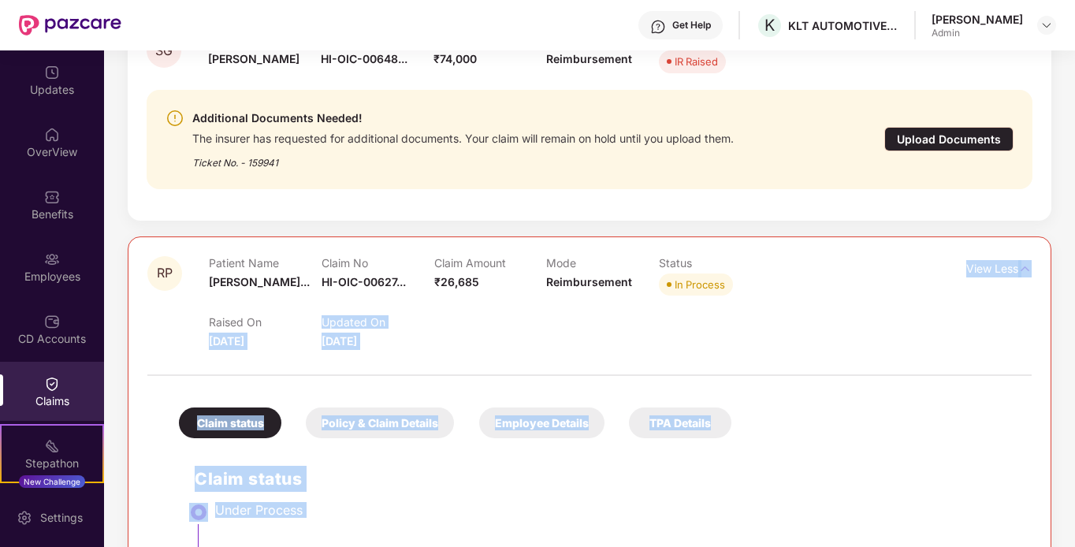
drag, startPoint x: 214, startPoint y: 314, endPoint x: 294, endPoint y: 307, distance: 80.7
click at [294, 307] on body "Get Help K KLT AUTOMOTIVE AND TUBULAR PRODUCTS LTD [PERSON_NAME] Admin Updates …" at bounding box center [537, 273] width 1075 height 547
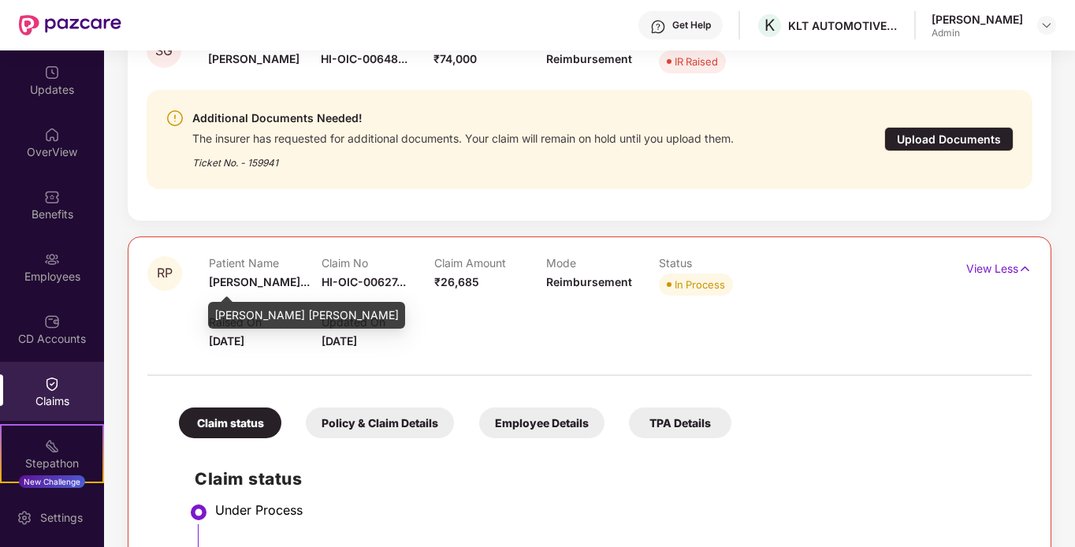
click at [258, 275] on span "[PERSON_NAME]..." at bounding box center [259, 281] width 101 height 13
drag, startPoint x: 215, startPoint y: 317, endPoint x: 348, endPoint y: 312, distance: 133.3
click at [348, 312] on div "[PERSON_NAME] [PERSON_NAME]" at bounding box center [306, 315] width 197 height 27
drag, startPoint x: 214, startPoint y: 313, endPoint x: 342, endPoint y: 316, distance: 127.7
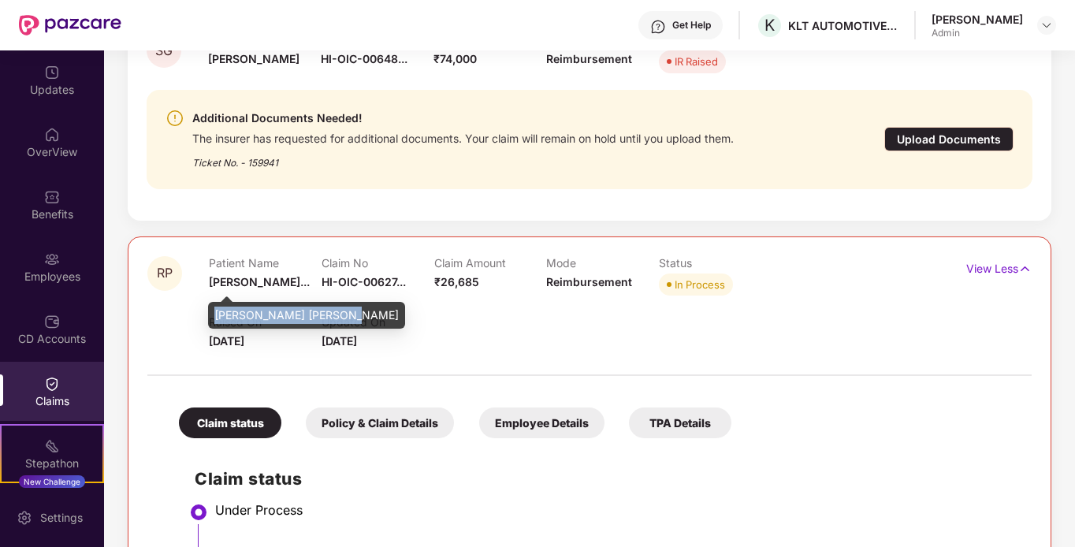
click at [342, 316] on div "[PERSON_NAME] [PERSON_NAME]" at bounding box center [306, 315] width 197 height 27
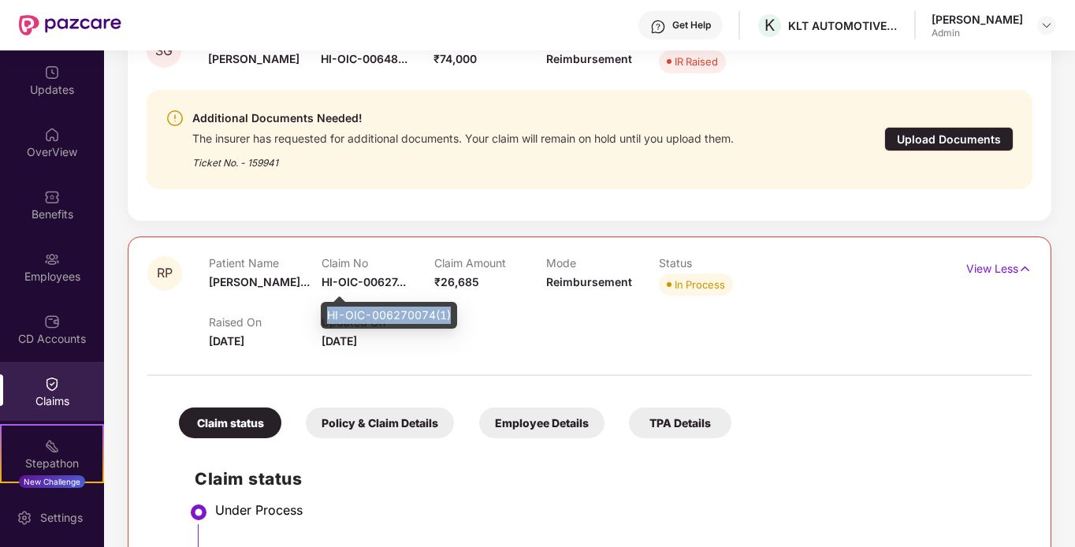
drag, startPoint x: 326, startPoint y: 311, endPoint x: 452, endPoint y: 312, distance: 126.1
click at [452, 312] on div "HI-OIC-006270074(1)" at bounding box center [389, 315] width 136 height 27
drag, startPoint x: 327, startPoint y: 314, endPoint x: 450, endPoint y: 311, distance: 123.0
click at [450, 311] on div "HI-OIC-006270074(1)" at bounding box center [389, 315] width 136 height 27
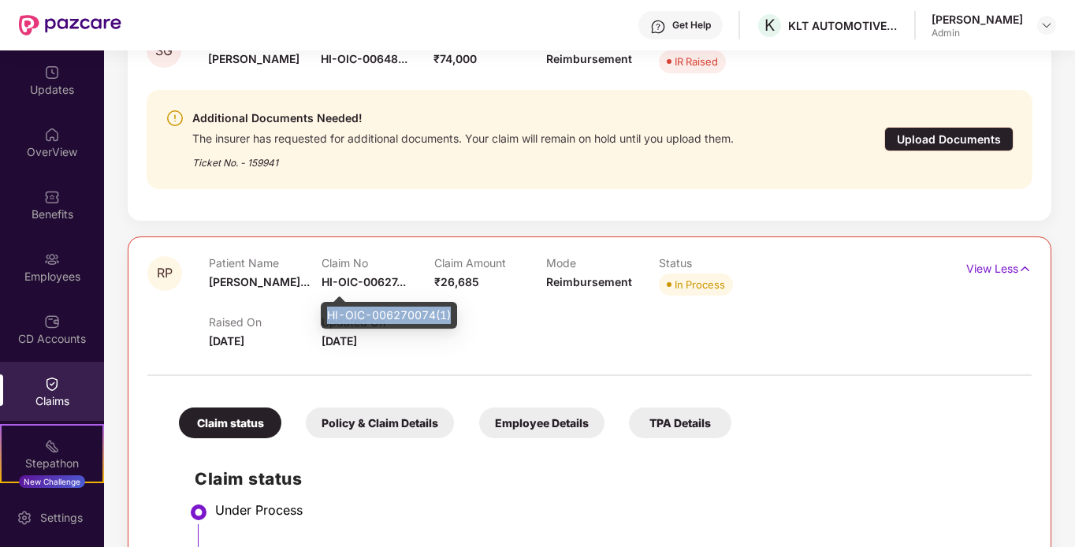
copy div "HI-OIC-006270074(1)"
drag, startPoint x: 210, startPoint y: 340, endPoint x: 279, endPoint y: 339, distance: 69.4
click at [279, 339] on div "Raised On [DATE]" at bounding box center [265, 332] width 113 height 35
click at [905, 313] on div "RP Patient Name [PERSON_NAME]... Claim No HI-OIC-00627... Claim Amount ₹26,685 …" at bounding box center [589, 303] width 884 height 94
click at [979, 260] on p "View Less" at bounding box center [998, 266] width 65 height 21
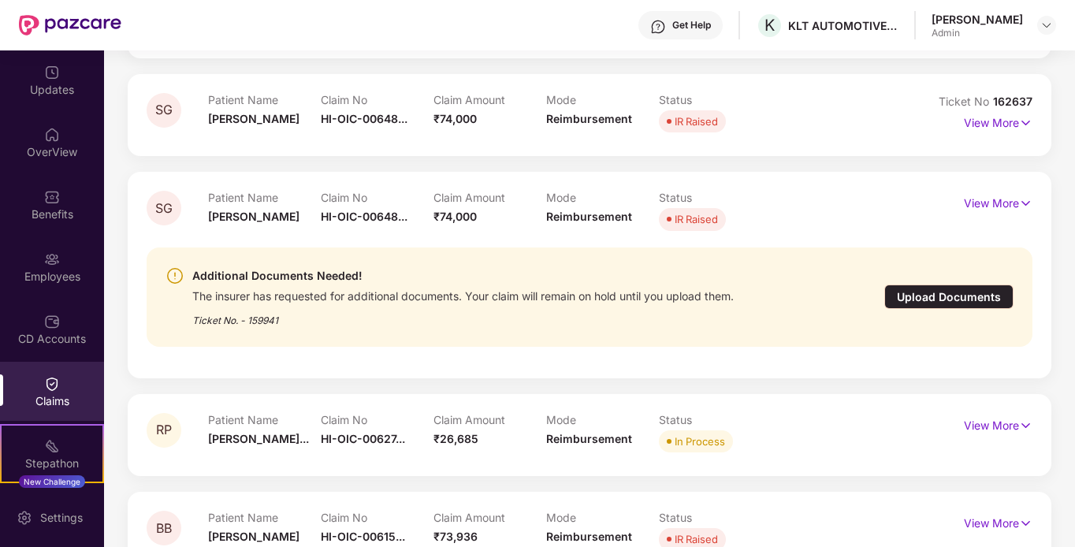
scroll to position [2750, 0]
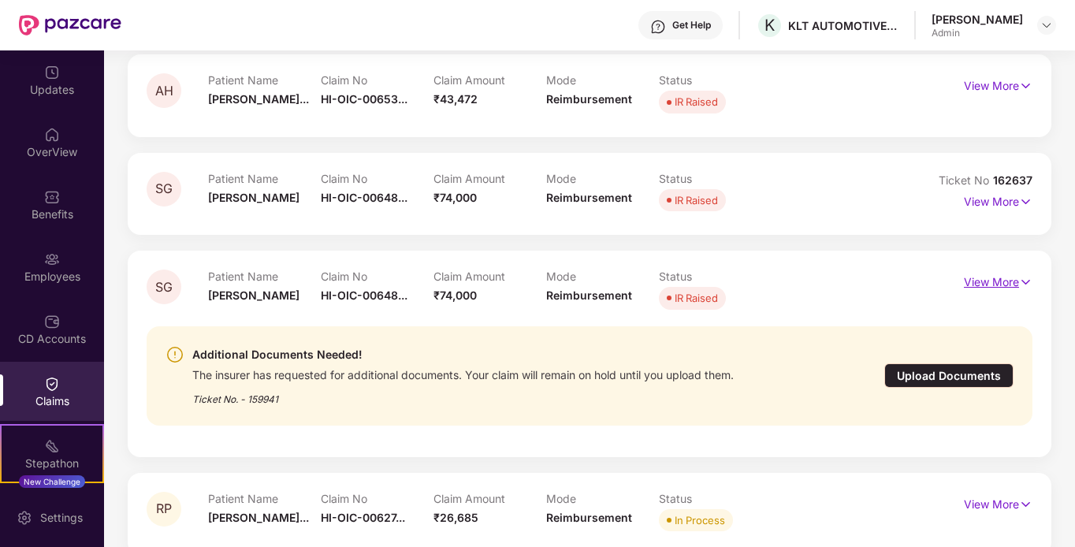
click at [990, 283] on p "View More" at bounding box center [998, 279] width 69 height 21
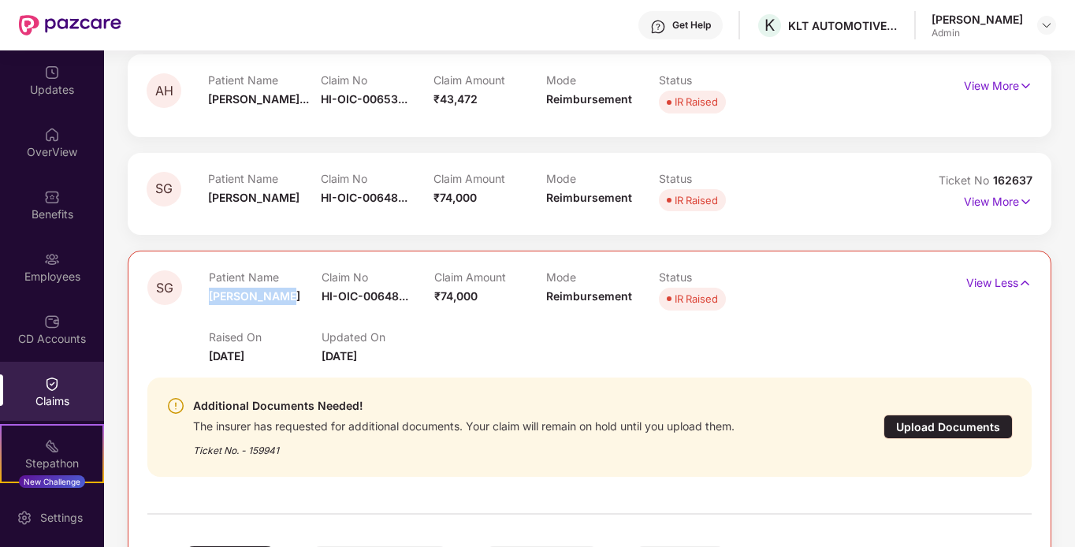
drag, startPoint x: 209, startPoint y: 291, endPoint x: 289, endPoint y: 293, distance: 80.4
click at [289, 293] on div "Patient Name [PERSON_NAME]" at bounding box center [265, 291] width 113 height 43
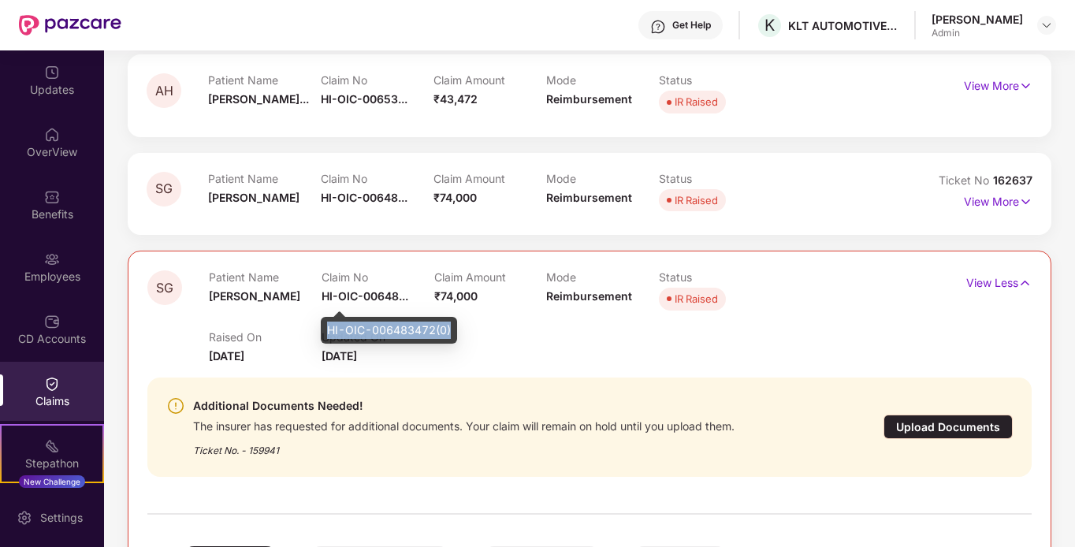
drag, startPoint x: 322, startPoint y: 329, endPoint x: 451, endPoint y: 325, distance: 128.5
click at [451, 325] on div "HI-OIC-006483472(0)" at bounding box center [389, 330] width 136 height 27
drag, startPoint x: 210, startPoint y: 357, endPoint x: 282, endPoint y: 355, distance: 72.5
click at [282, 355] on div "Raised On [DATE]" at bounding box center [265, 347] width 113 height 35
click at [526, 354] on div "Raised On [DATE] Updated On [DATE]" at bounding box center [546, 339] width 675 height 50
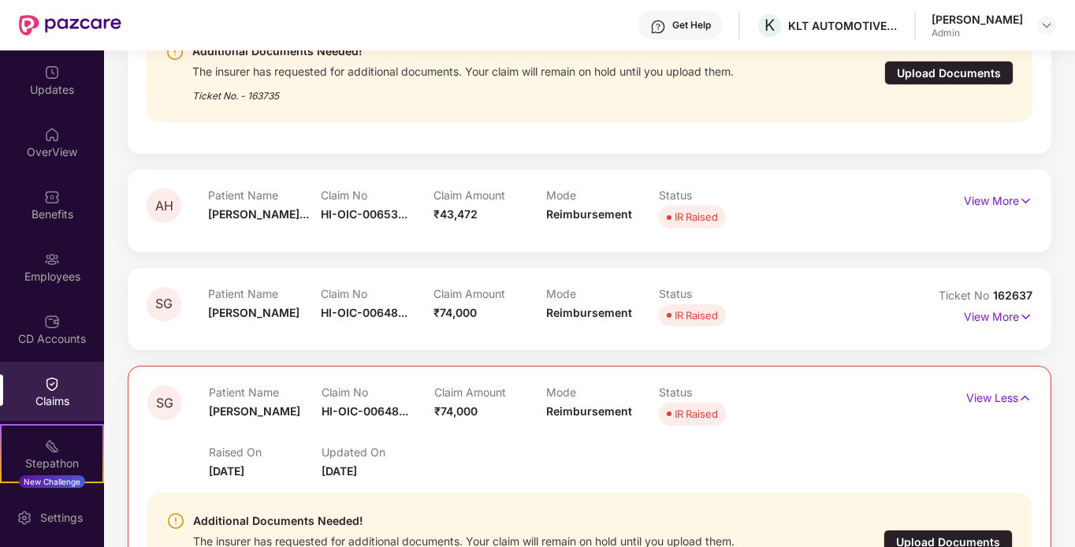
scroll to position [2671, 0]
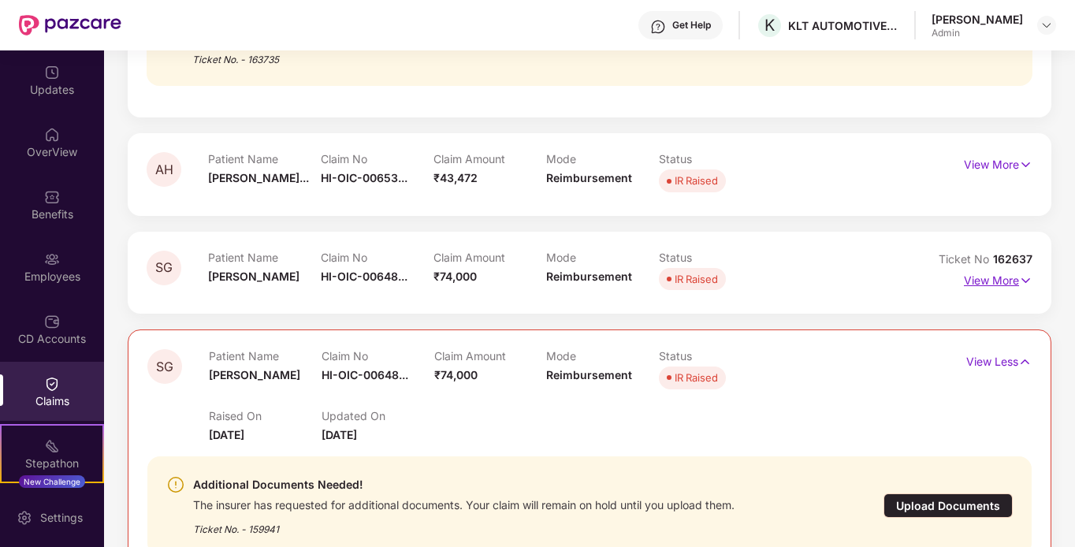
click at [981, 277] on p "View More" at bounding box center [998, 278] width 69 height 21
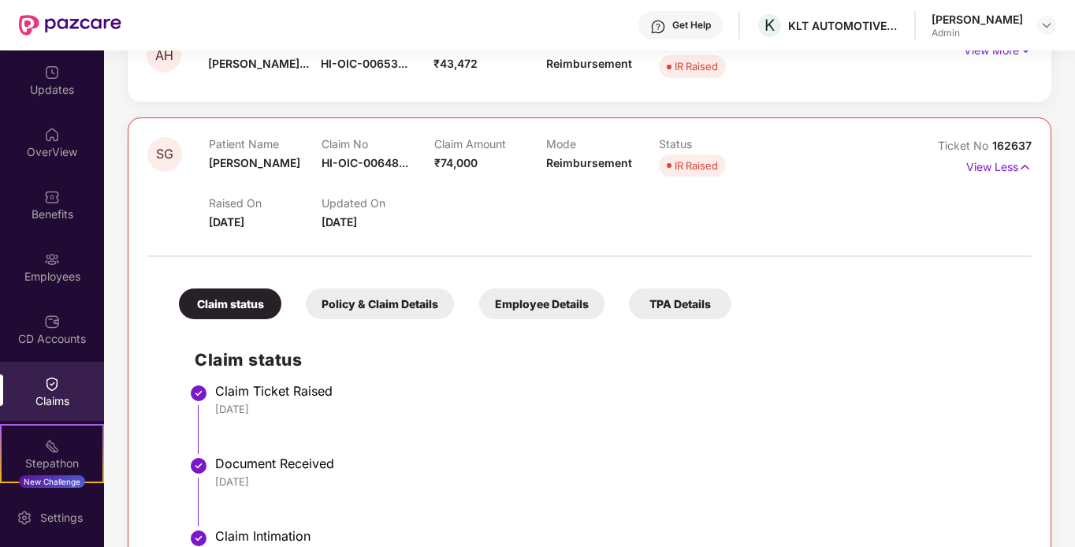
scroll to position [2750, 0]
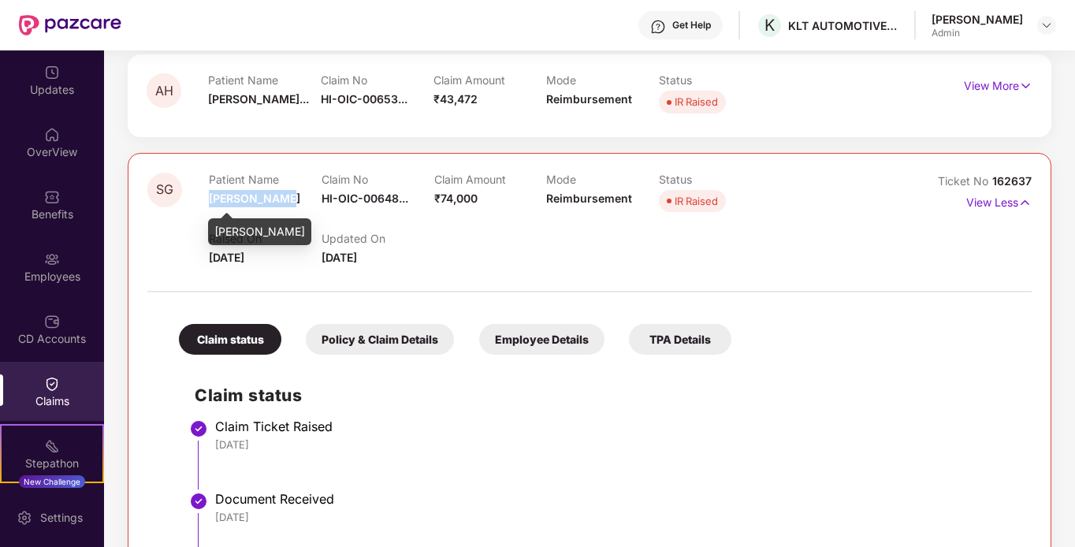
drag, startPoint x: 209, startPoint y: 199, endPoint x: 273, endPoint y: 196, distance: 64.7
click at [273, 196] on span "[PERSON_NAME]" at bounding box center [254, 197] width 91 height 13
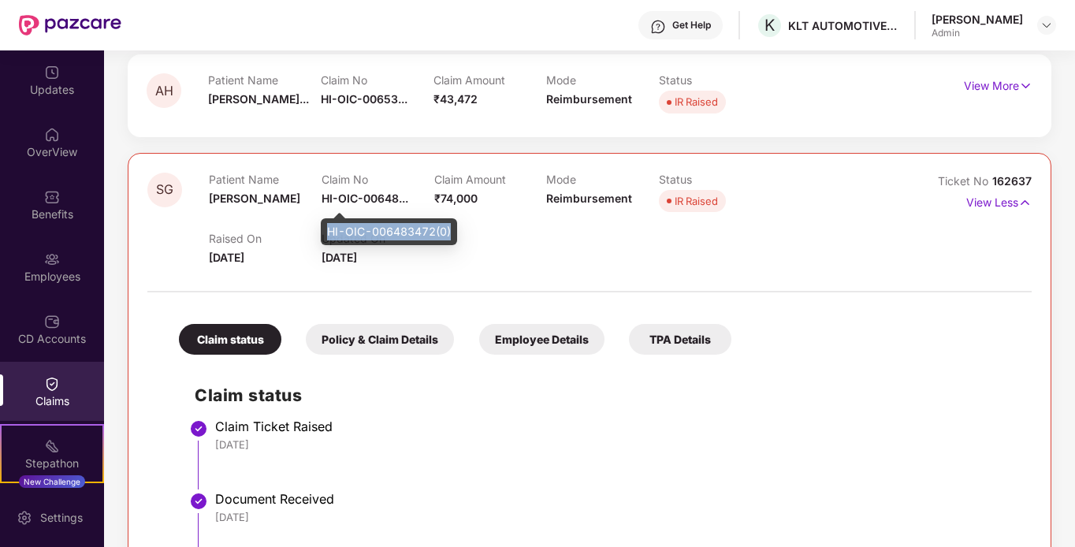
drag, startPoint x: 328, startPoint y: 229, endPoint x: 452, endPoint y: 230, distance: 124.5
click at [452, 230] on div "HI-OIC-006483472(0)" at bounding box center [389, 231] width 136 height 27
drag, startPoint x: 211, startPoint y: 254, endPoint x: 305, endPoint y: 253, distance: 93.8
click at [305, 253] on div "Raised On [DATE]" at bounding box center [265, 249] width 113 height 35
click at [287, 257] on div "Raised On [DATE]" at bounding box center [265, 249] width 113 height 35
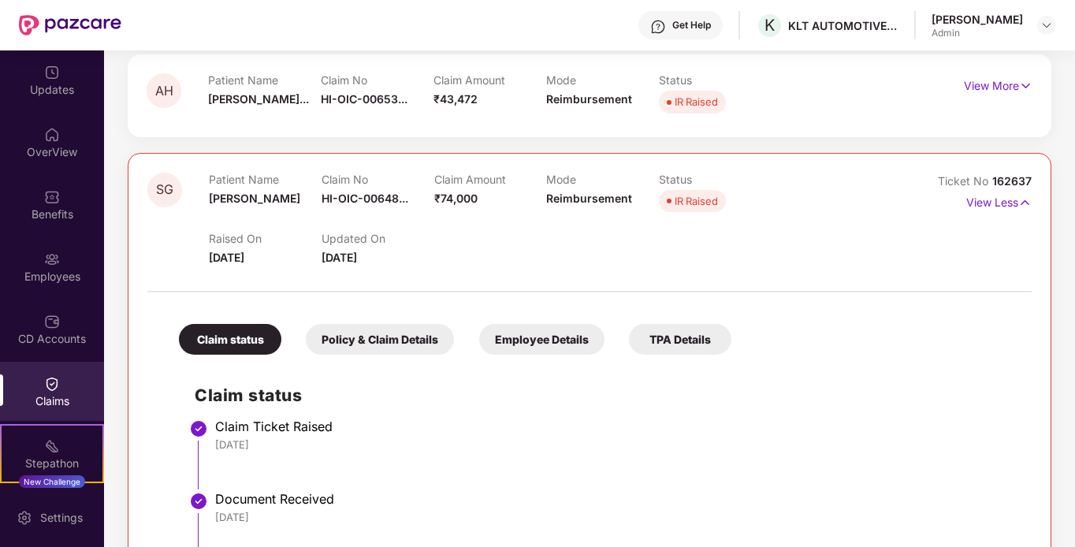
drag, startPoint x: 284, startPoint y: 257, endPoint x: 198, endPoint y: 255, distance: 86.7
click at [198, 255] on div "SG Patient Name [PERSON_NAME] Claim No HI-OIC-00648... Claim Amount ₹74,000 Mod…" at bounding box center [515, 220] width 737 height 94
click at [232, 260] on span "[DATE]" at bounding box center [226, 257] width 35 height 13
drag, startPoint x: 209, startPoint y: 256, endPoint x: 274, endPoint y: 256, distance: 65.4
click at [244, 256] on span "[DATE]" at bounding box center [226, 257] width 35 height 13
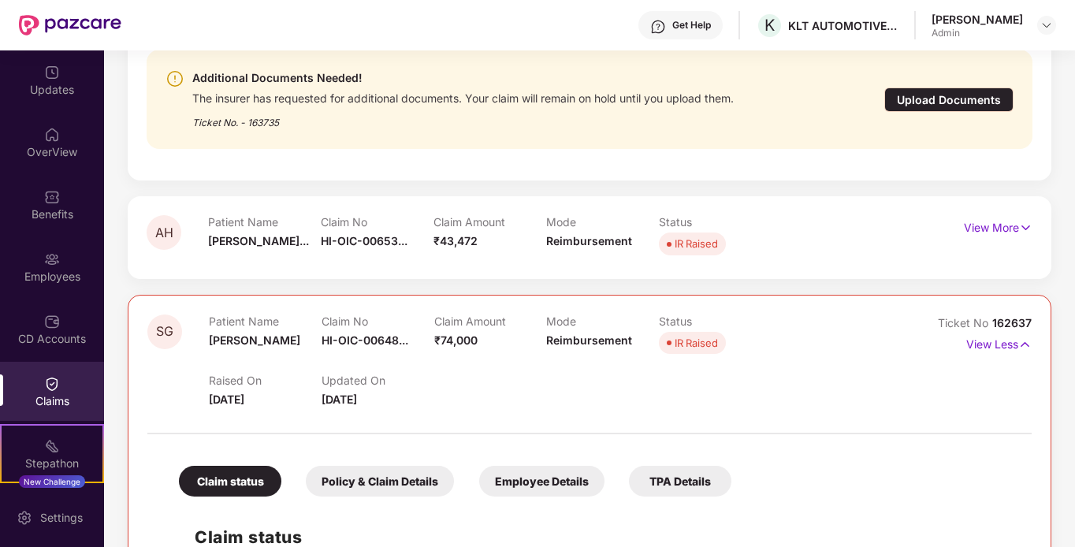
scroll to position [2592, 0]
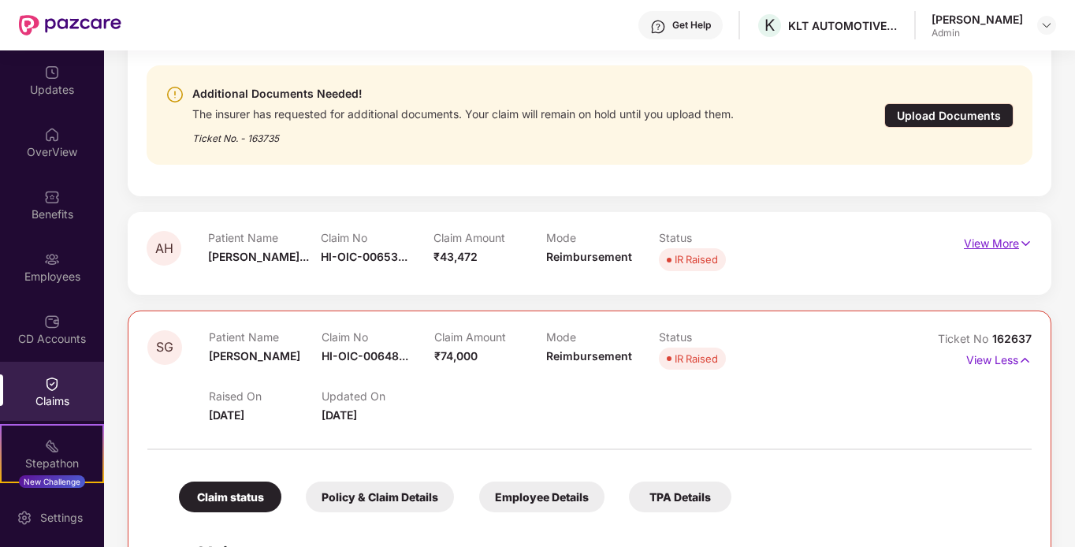
click at [976, 248] on p "View More" at bounding box center [998, 241] width 69 height 21
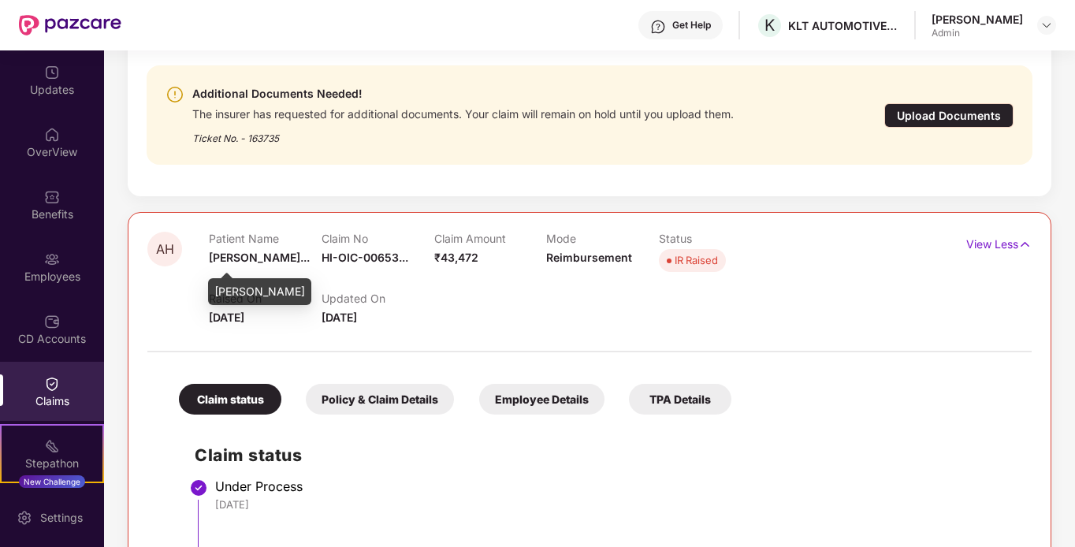
drag, startPoint x: 214, startPoint y: 293, endPoint x: 349, endPoint y: 288, distance: 135.6
click at [311, 288] on div "[PERSON_NAME]" at bounding box center [259, 291] width 103 height 27
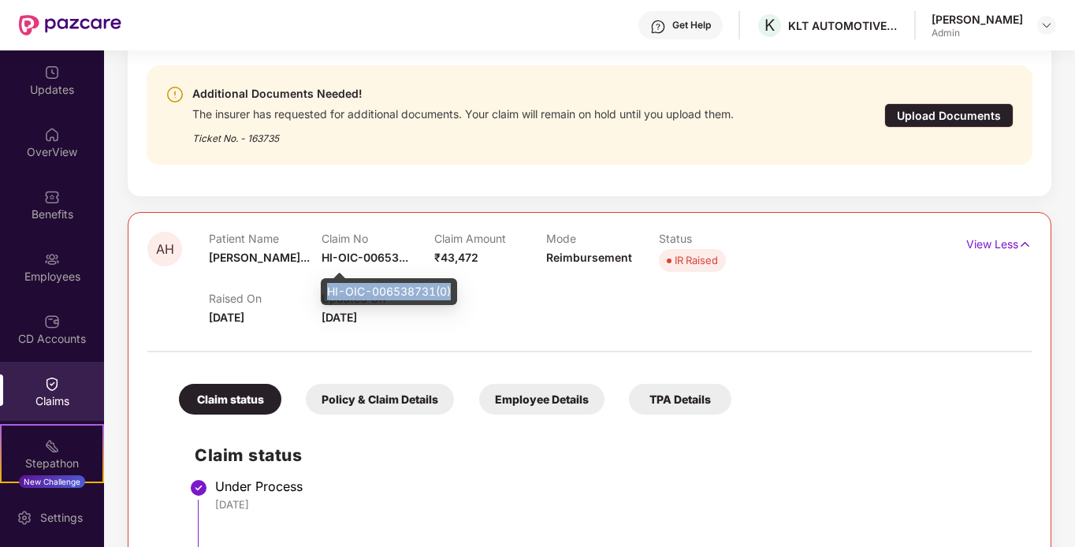
drag, startPoint x: 326, startPoint y: 288, endPoint x: 451, endPoint y: 282, distance: 124.6
click at [451, 282] on div "HI-OIC-006538731(0)" at bounding box center [389, 291] width 136 height 27
drag, startPoint x: 276, startPoint y: 318, endPoint x: 211, endPoint y: 319, distance: 64.6
click at [211, 319] on span "[DATE]" at bounding box center [226, 316] width 35 height 13
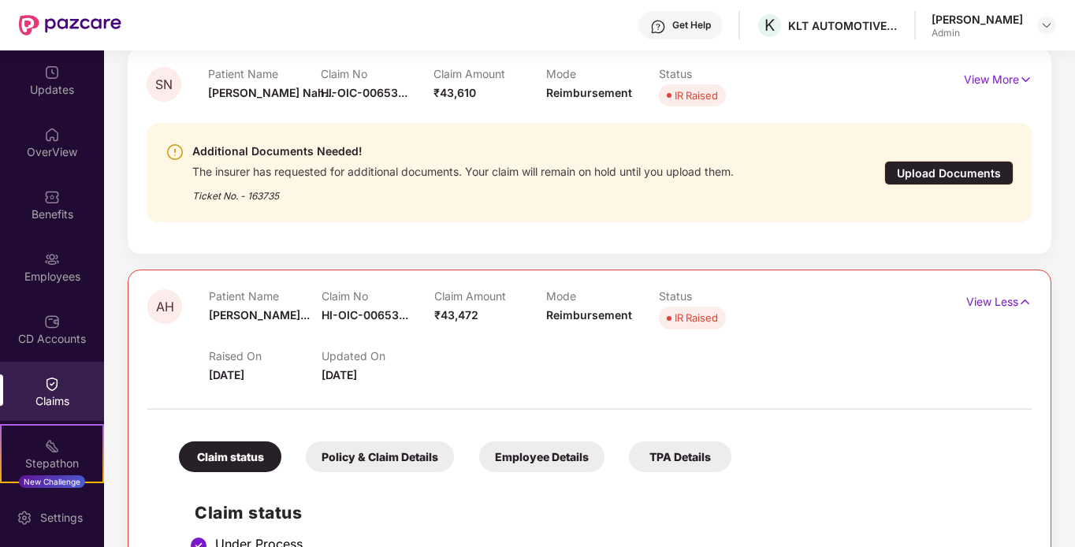
scroll to position [2435, 0]
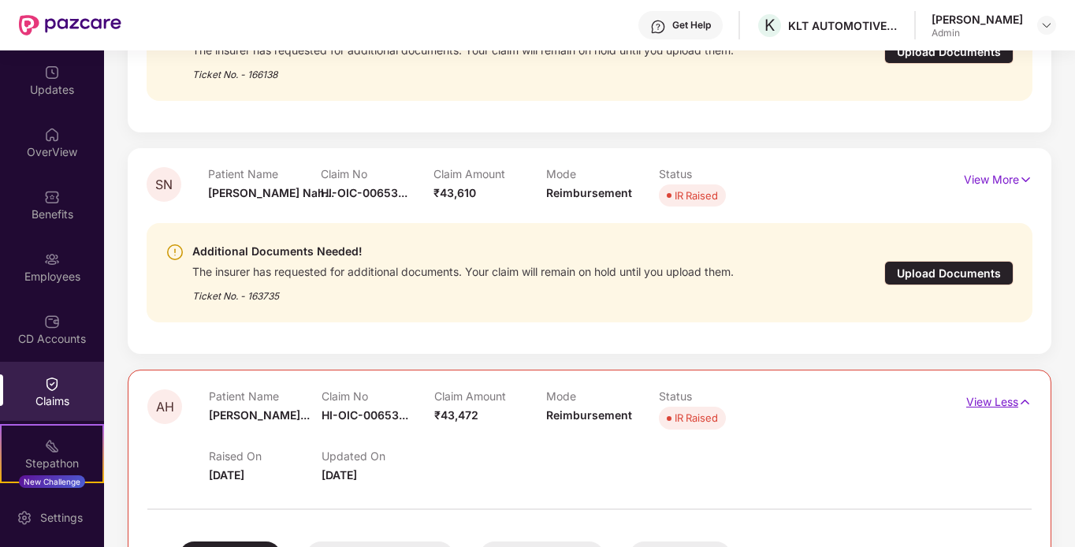
click at [1023, 400] on img at bounding box center [1024, 401] width 13 height 17
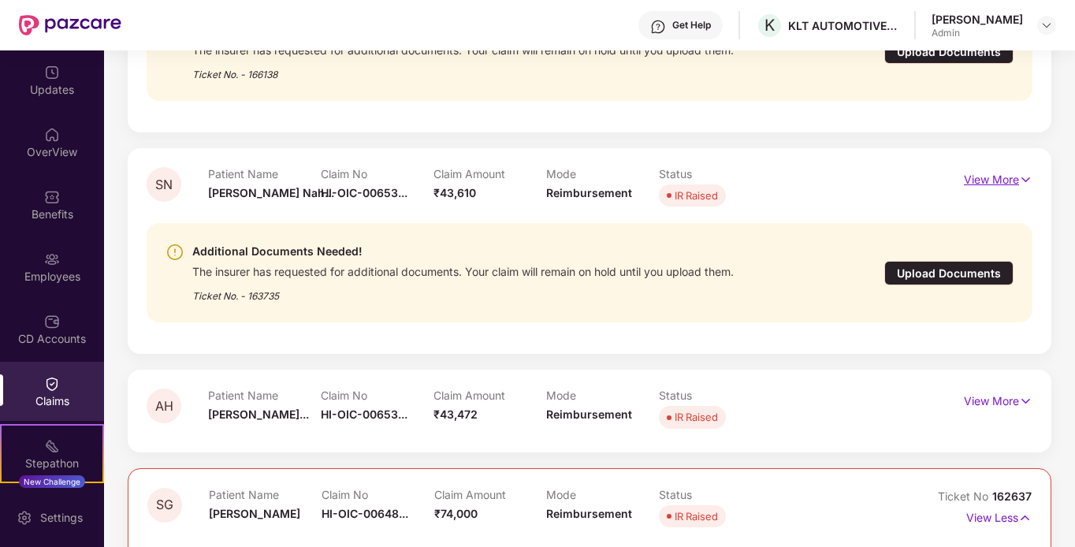
click at [1005, 182] on p "View More" at bounding box center [998, 177] width 69 height 21
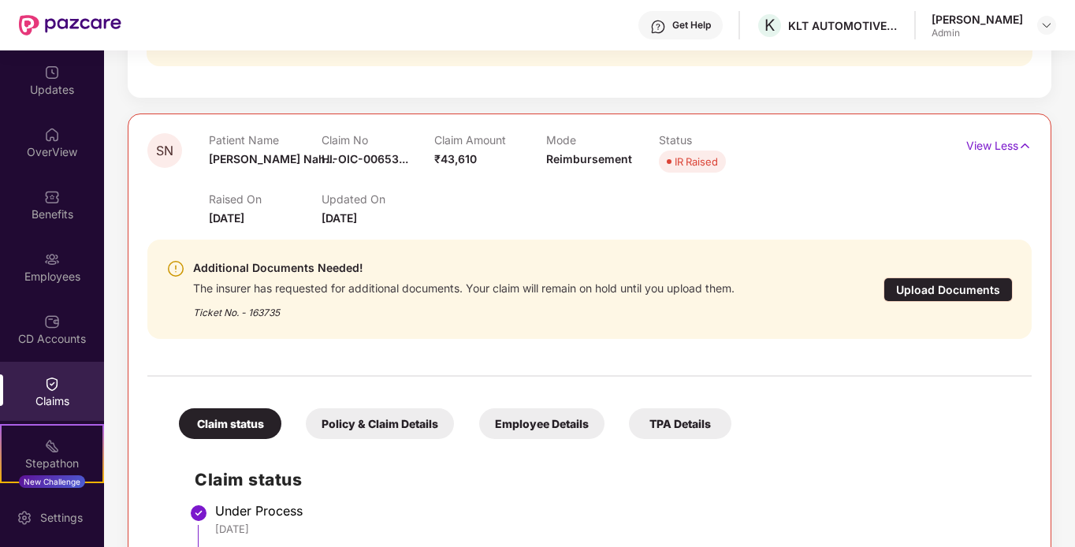
scroll to position [2443, 0]
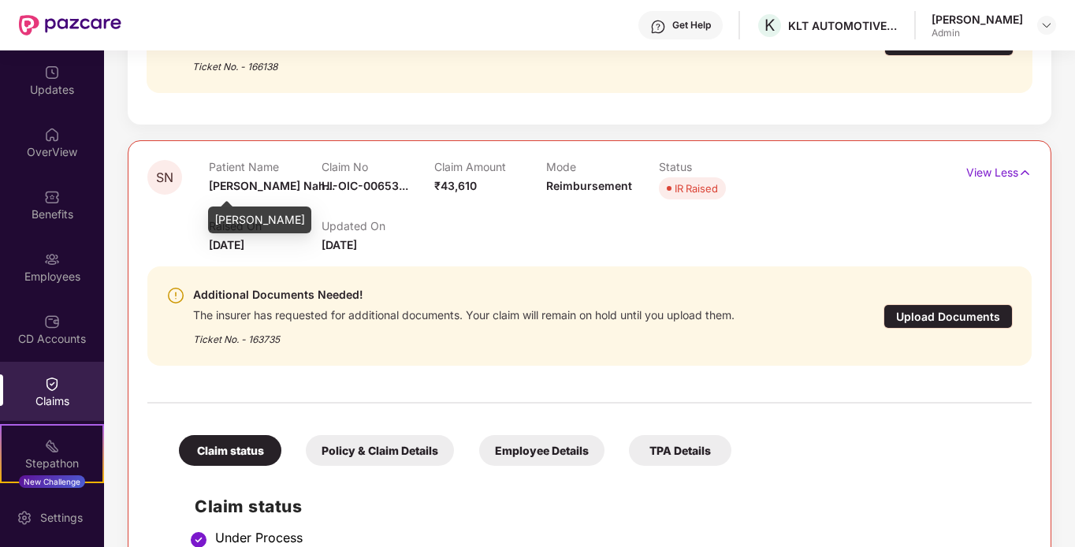
drag, startPoint x: 215, startPoint y: 217, endPoint x: 306, endPoint y: 215, distance: 90.6
click at [306, 215] on div "[PERSON_NAME]" at bounding box center [259, 219] width 103 height 27
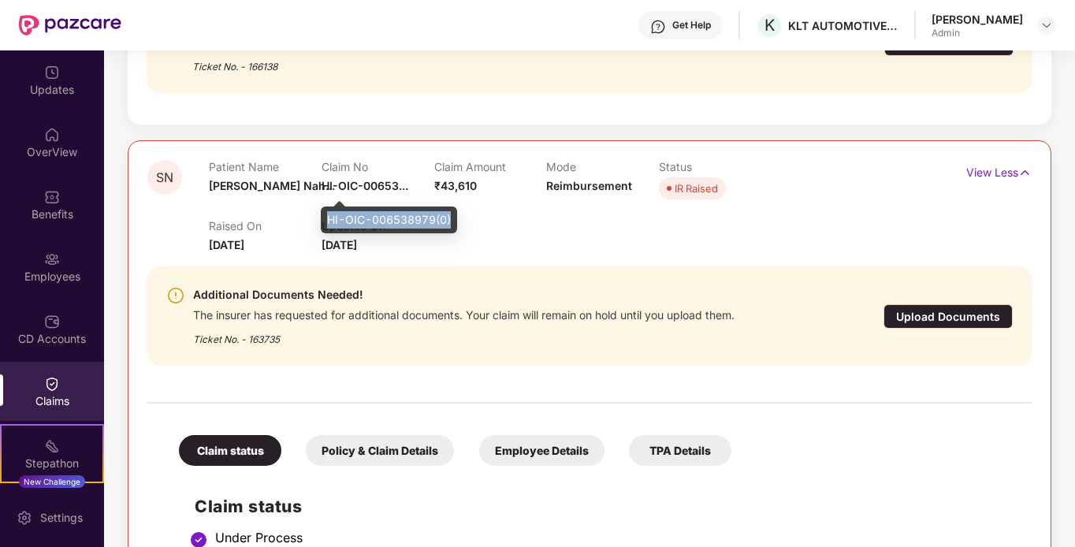
drag, startPoint x: 327, startPoint y: 216, endPoint x: 458, endPoint y: 219, distance: 130.8
click at [457, 219] on div "HI-OIC-006538979(0)" at bounding box center [389, 219] width 136 height 27
drag, startPoint x: 210, startPoint y: 242, endPoint x: 283, endPoint y: 240, distance: 73.3
click at [283, 240] on div "Raised On [DATE]" at bounding box center [265, 236] width 113 height 35
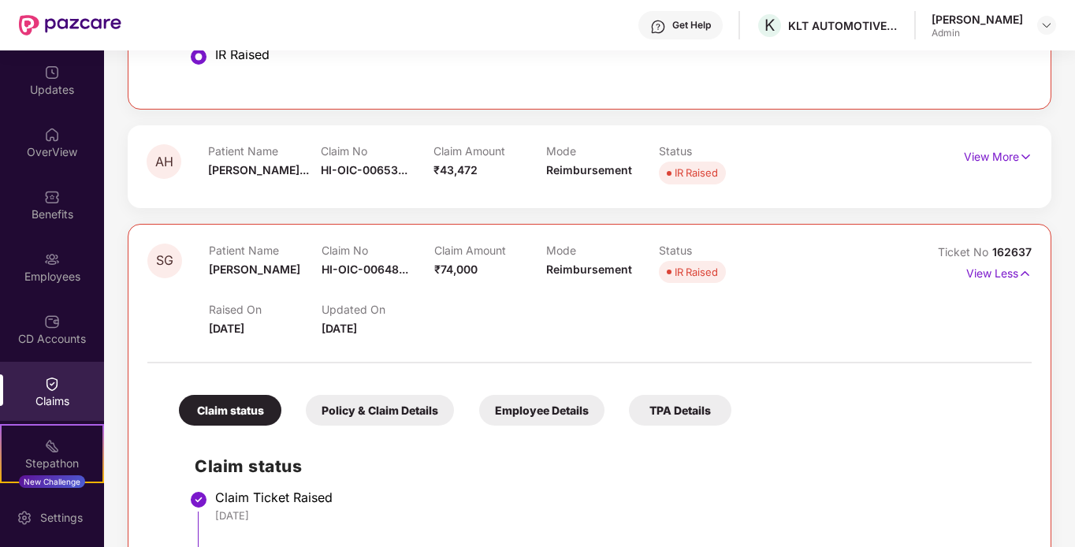
scroll to position [2994, 0]
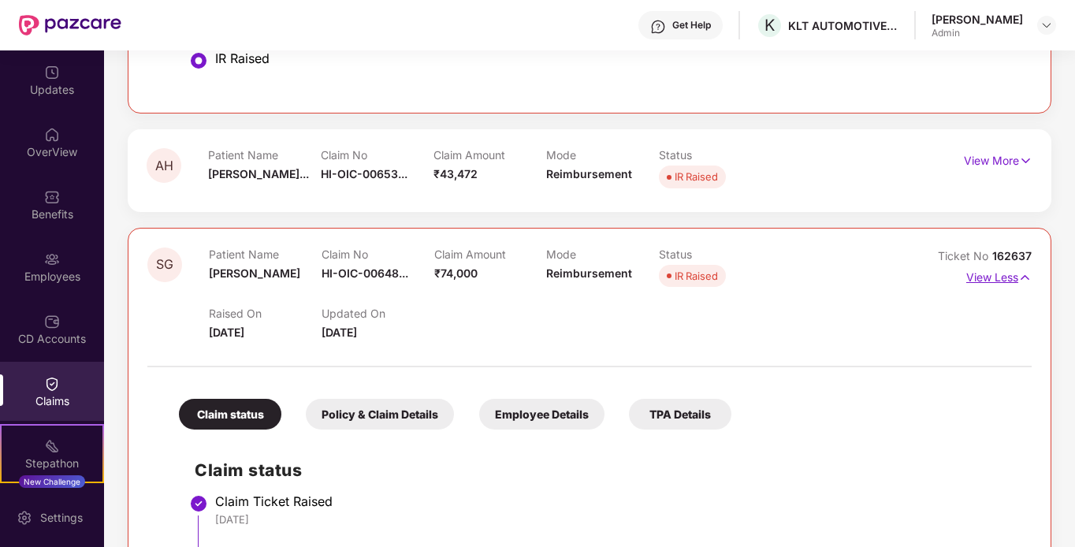
click at [996, 270] on p "View Less" at bounding box center [998, 275] width 65 height 21
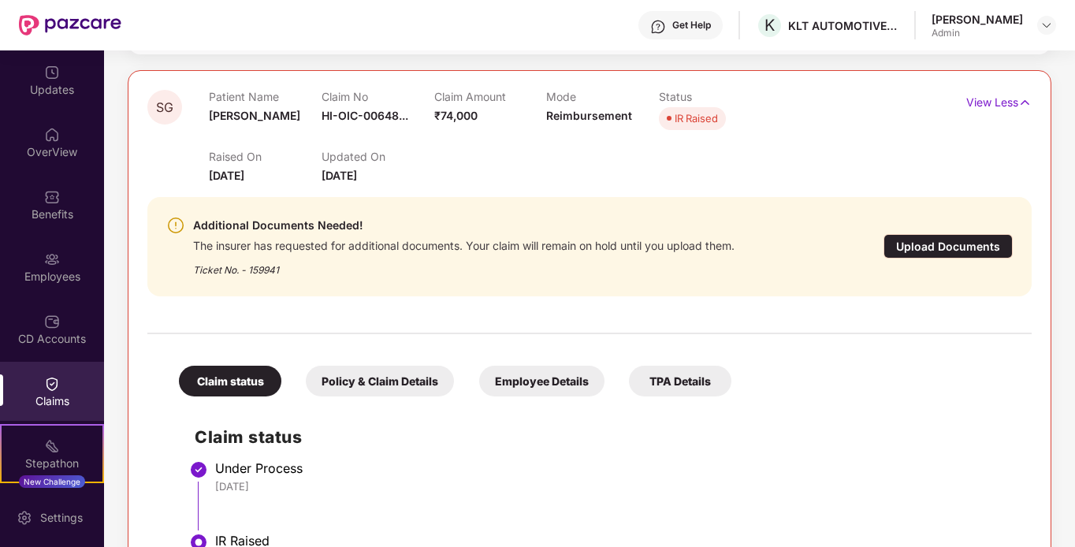
scroll to position [3152, 0]
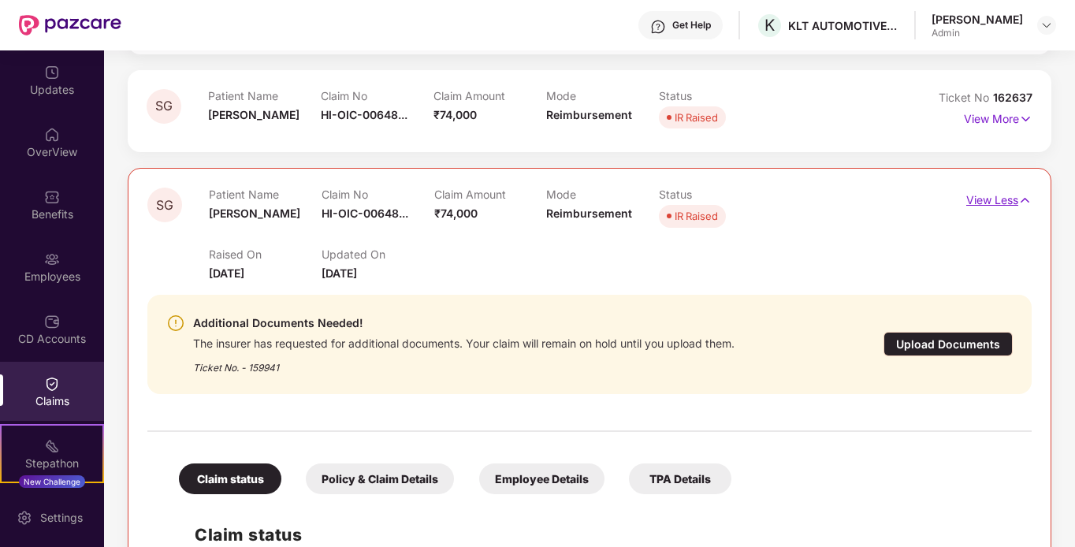
click at [975, 191] on p "View Less" at bounding box center [998, 198] width 65 height 21
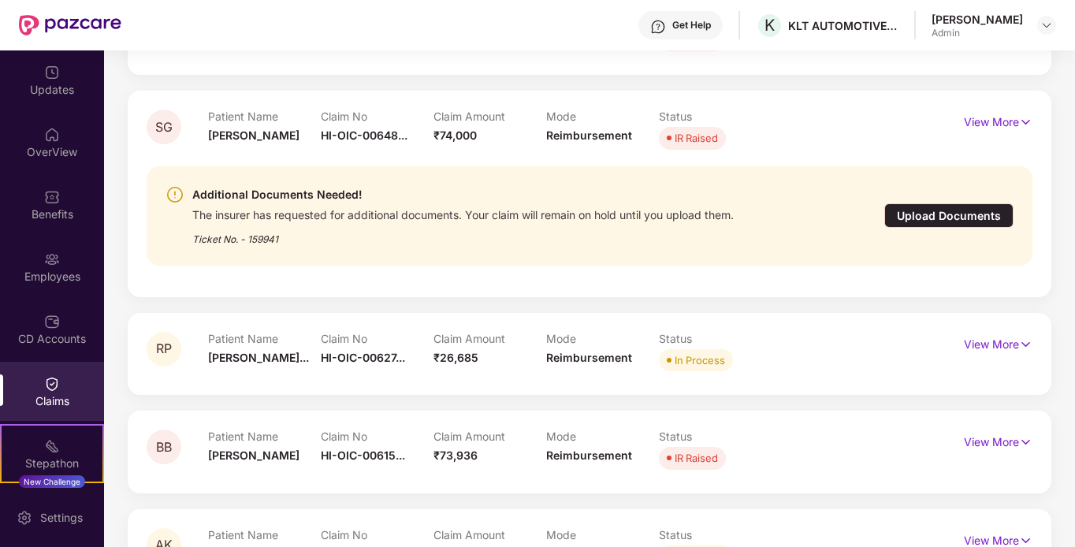
scroll to position [3387, 0]
